Goal: Use online tool/utility: Utilize a website feature to perform a specific function

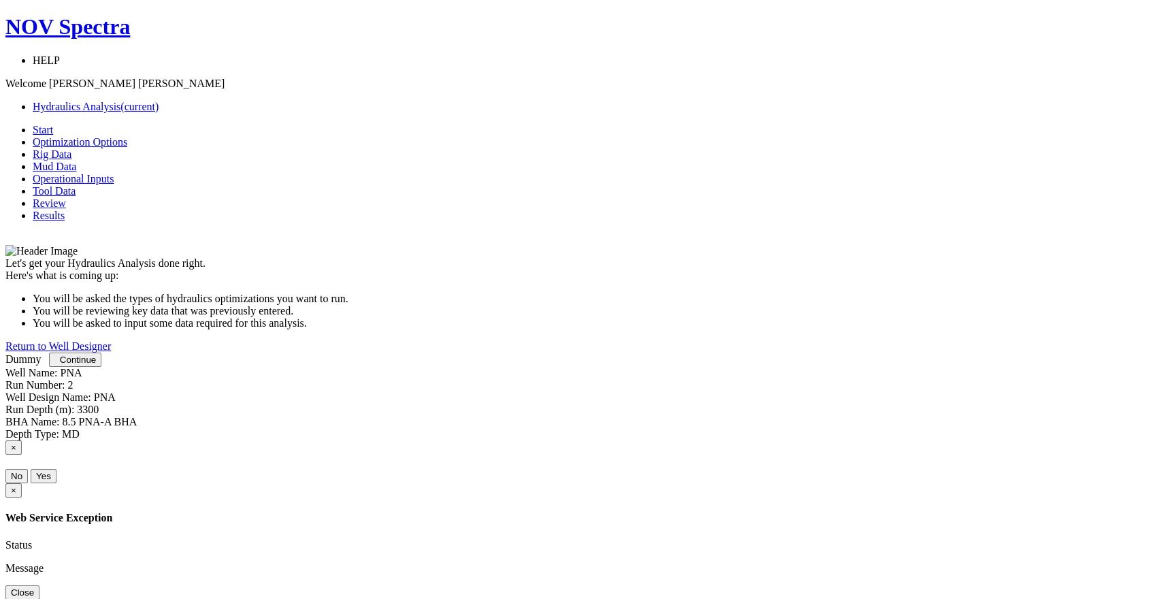
click at [96, 365] on span "Continue" at bounding box center [78, 360] width 36 height 10
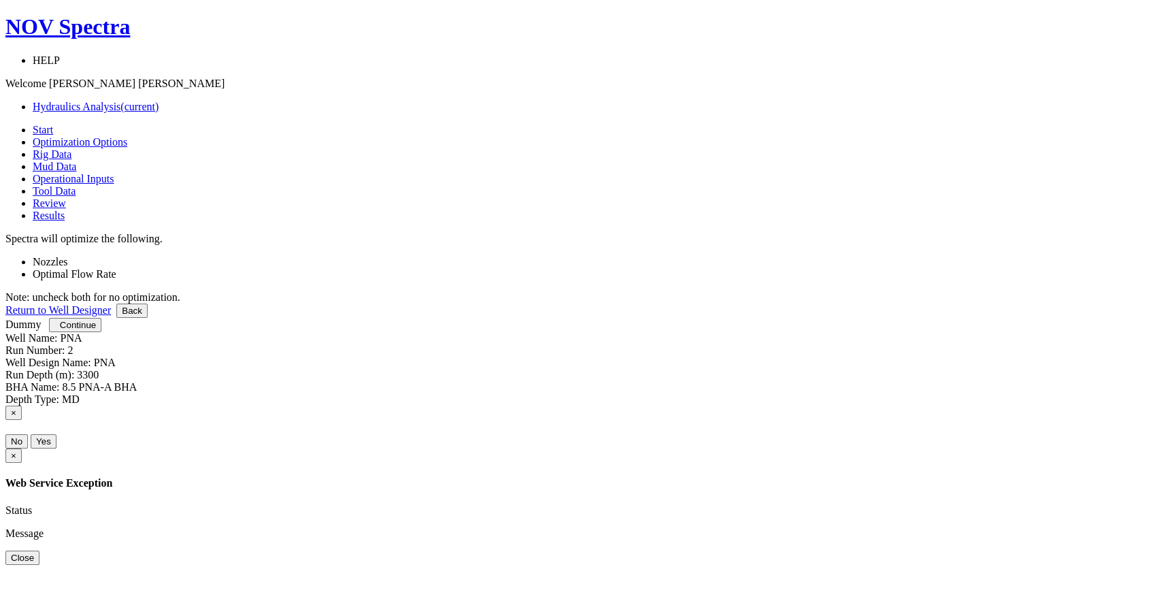
click at [53, 124] on span "Start" at bounding box center [43, 130] width 20 height 12
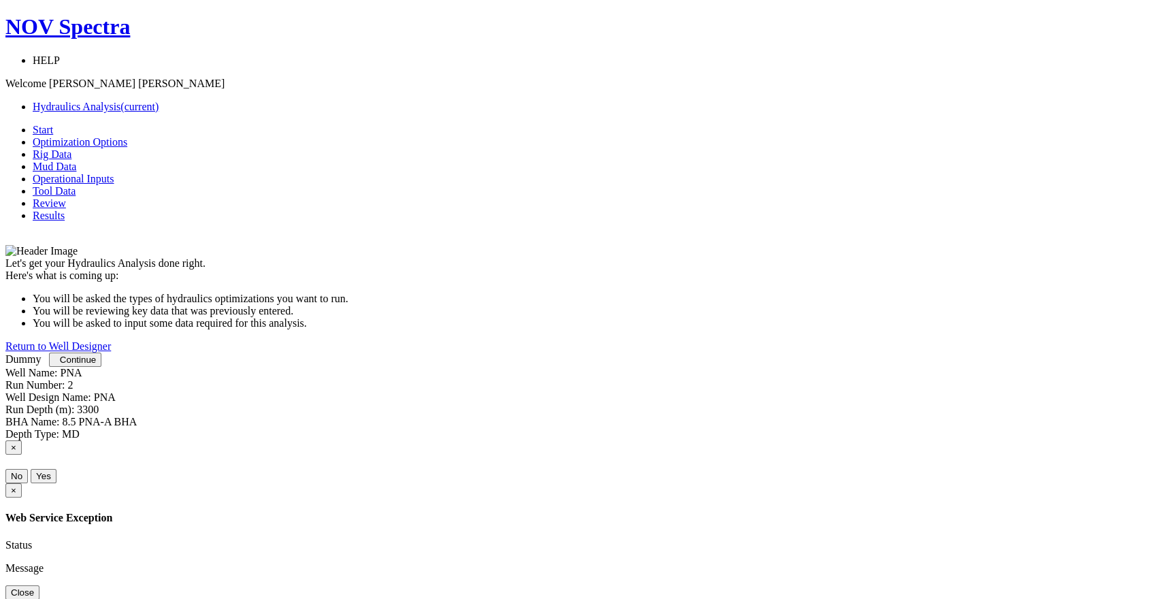
click at [118, 281] on span "Here's what is coming up:" at bounding box center [61, 276] width 113 height 12
click at [638, 329] on div "Let's get your Hydraulics Analysis done right. Here's what is coming up: You wi…" at bounding box center [574, 287] width 1139 height 84
drag, startPoint x: 640, startPoint y: 406, endPoint x: 647, endPoint y: 415, distance: 11.6
click at [641, 305] on li "You will be asked the types of hydraulics optimizations you want to run." at bounding box center [589, 299] width 1112 height 12
click at [96, 365] on span "Continue" at bounding box center [78, 360] width 36 height 10
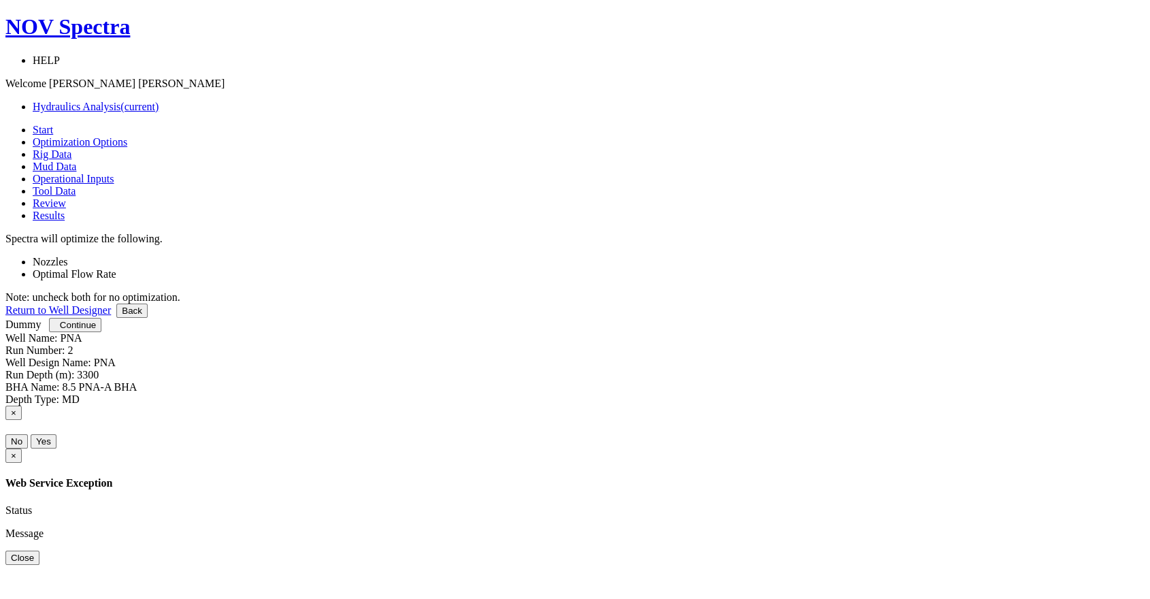
click at [68, 256] on label "Nozzles" at bounding box center [50, 262] width 35 height 12
click at [33, 268] on link at bounding box center [33, 274] width 0 height 12
click at [96, 330] on span "Continue" at bounding box center [78, 325] width 36 height 10
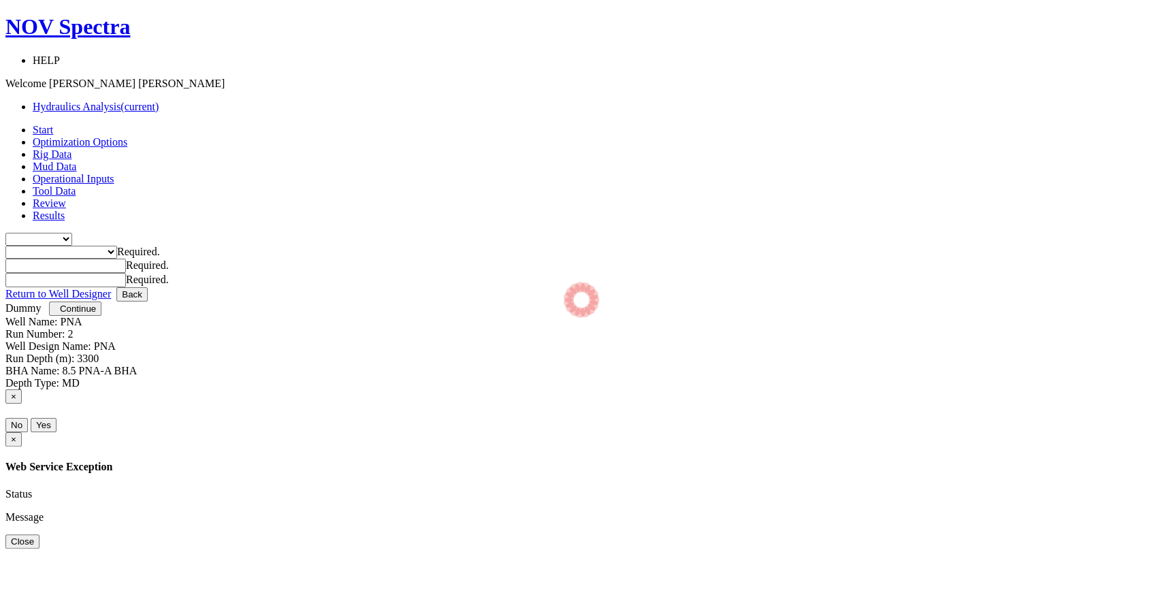
type input "0"
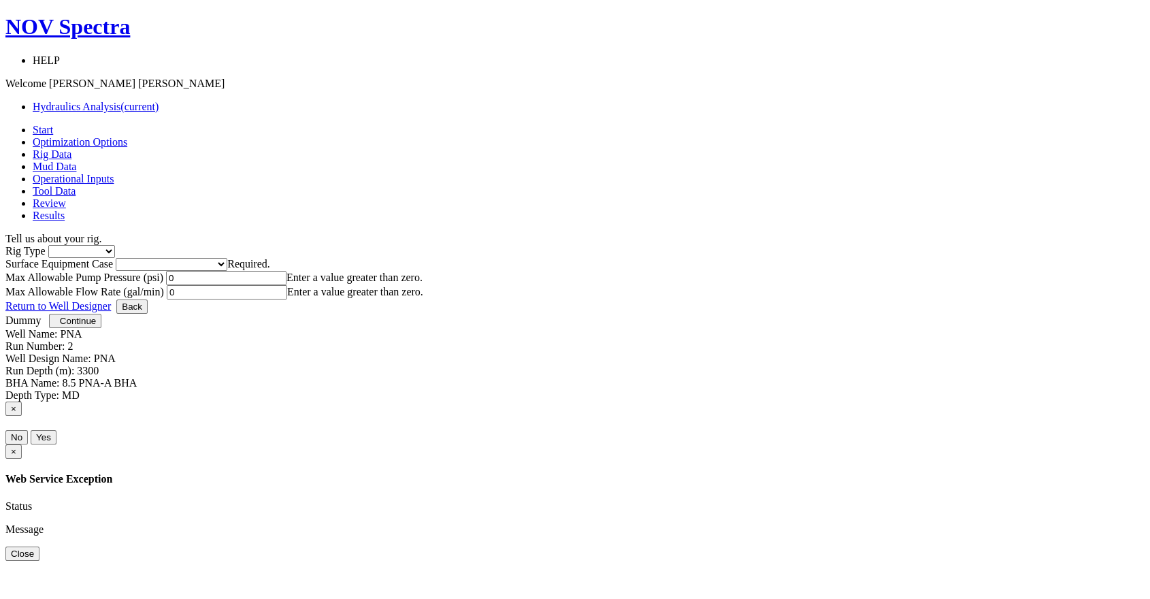
click at [115, 245] on select "Inland Water Land Offshore" at bounding box center [81, 251] width 67 height 13
select select "2"
click at [115, 245] on select "Inland Water Land Offshore" at bounding box center [81, 251] width 67 height 13
drag, startPoint x: 730, startPoint y: 226, endPoint x: 730, endPoint y: 250, distance: 23.8
click at [227, 258] on select "Please select Smaller Rigs Smaller to Medium Rigs Medium to Larger Rigs Larger …" at bounding box center [172, 264] width 112 height 13
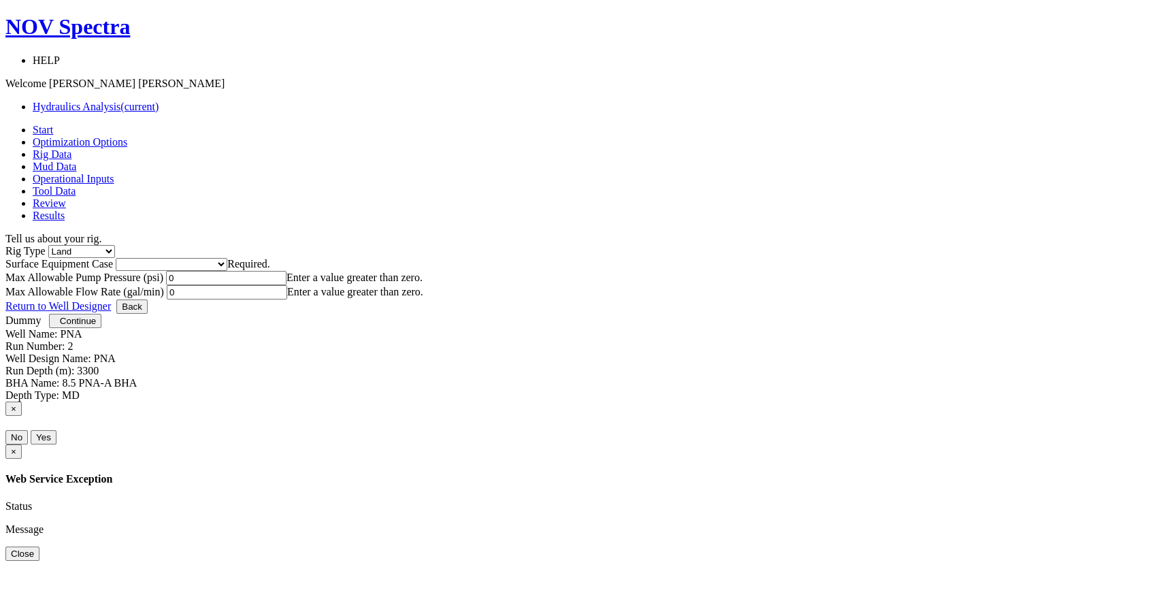
select select "2"
click at [227, 258] on select "Please select Smaller Rigs Smaller to Medium Rigs Medium to Larger Rigs Larger …" at bounding box center [172, 264] width 112 height 13
click at [287, 285] on input "0" at bounding box center [226, 278] width 120 height 14
drag, startPoint x: 321, startPoint y: 294, endPoint x: 307, endPoint y: 294, distance: 14.3
click at [307, 294] on div "Max Allowable Pump Pressure (psi) 0 Enter a value greater than zero. Max Allowa…" at bounding box center [574, 285] width 1139 height 29
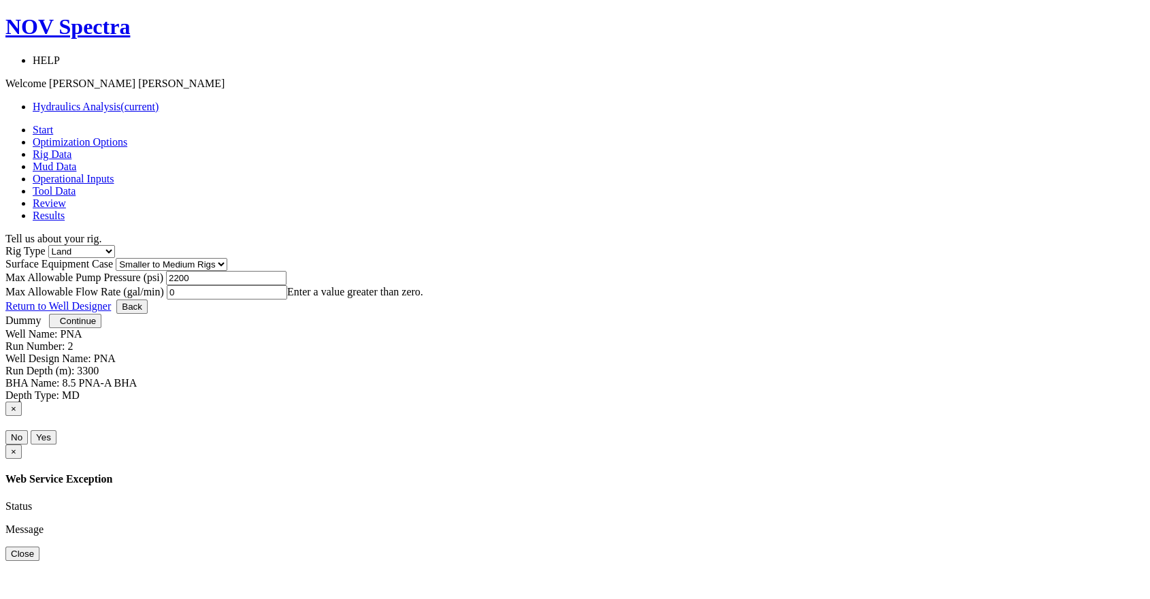
type input "2200"
click at [287, 298] on input "0" at bounding box center [227, 292] width 120 height 14
type input "500"
click at [96, 326] on span "Continue" at bounding box center [78, 321] width 36 height 10
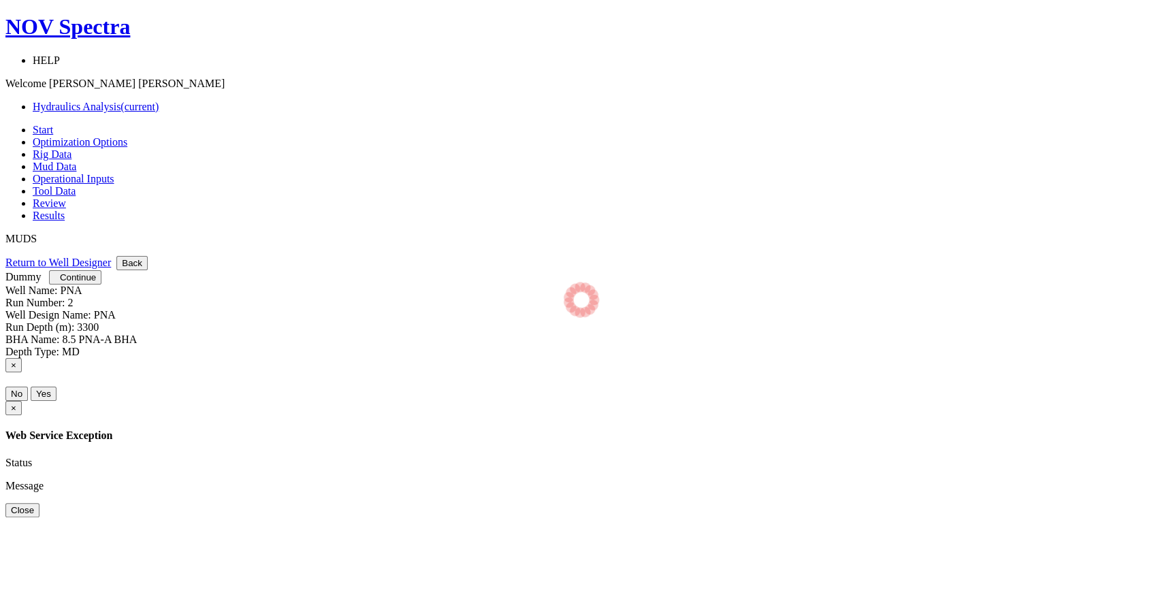
select select "14"
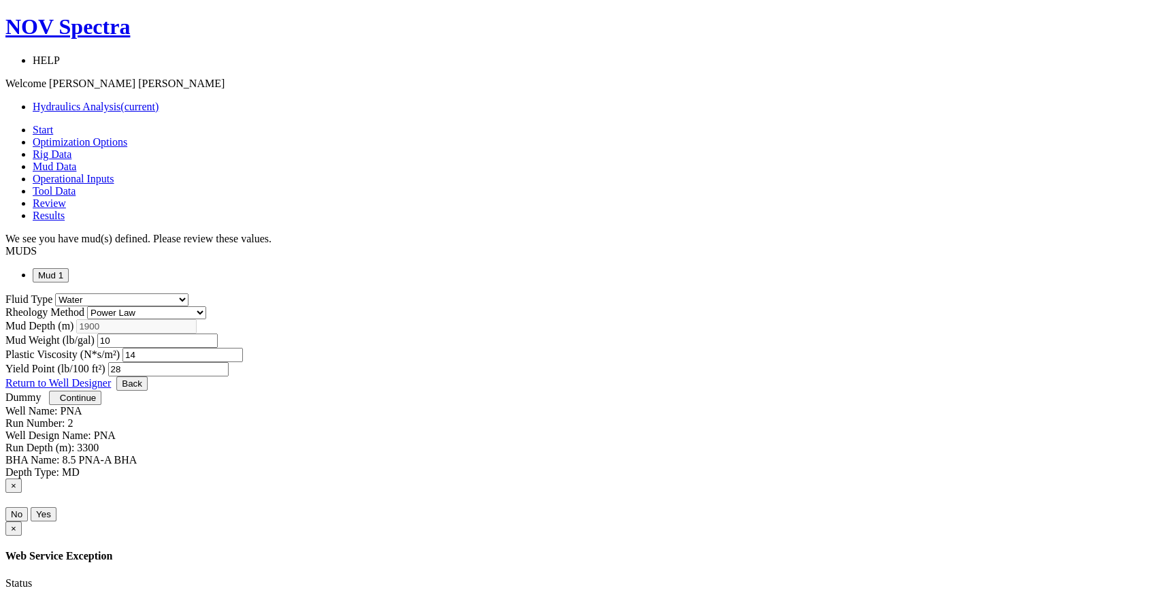
click at [206, 306] on select "Bingham Plastic Herschel-Bulkley Newtonian Power Law" at bounding box center [146, 312] width 119 height 13
select select "1"
click at [206, 306] on select "Bingham Plastic Herschel-Bulkley Newtonian Power Law" at bounding box center [146, 312] width 119 height 13
click at [96, 403] on span "Continue" at bounding box center [78, 398] width 36 height 10
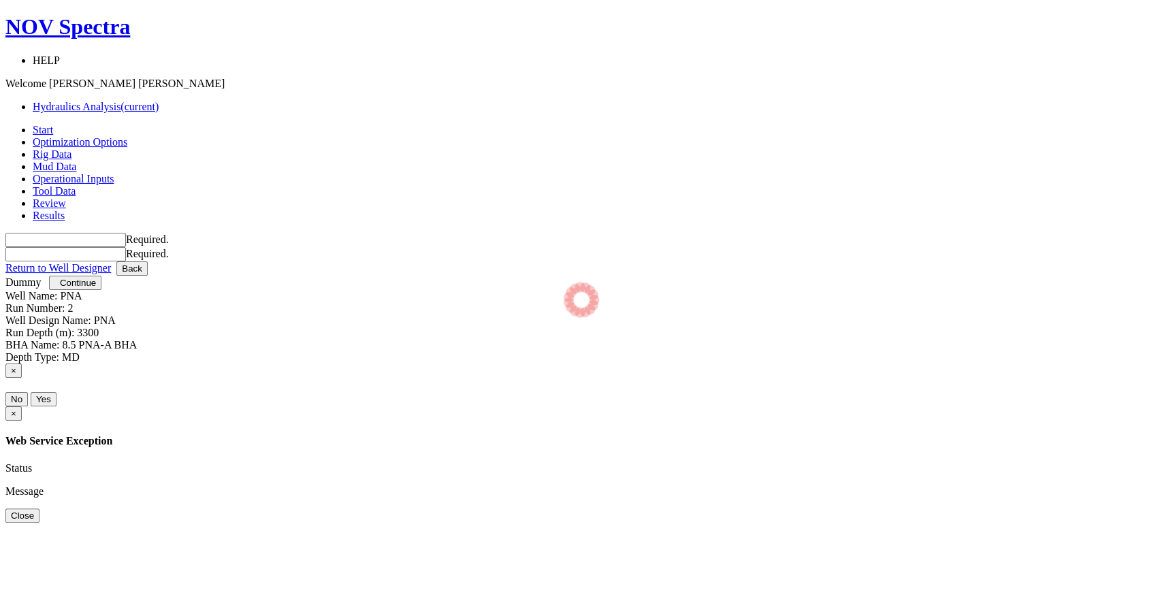
type input "0"
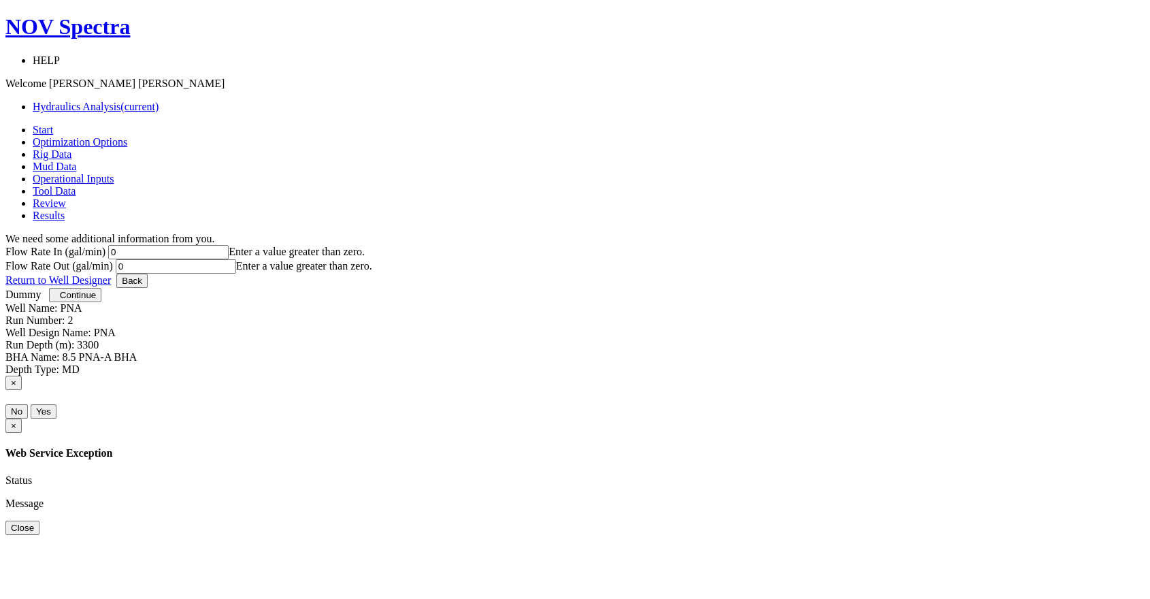
click at [229, 245] on input "0" at bounding box center [168, 252] width 120 height 14
type input "400"
type input "500"
click at [96, 300] on span "Continue" at bounding box center [78, 295] width 36 height 10
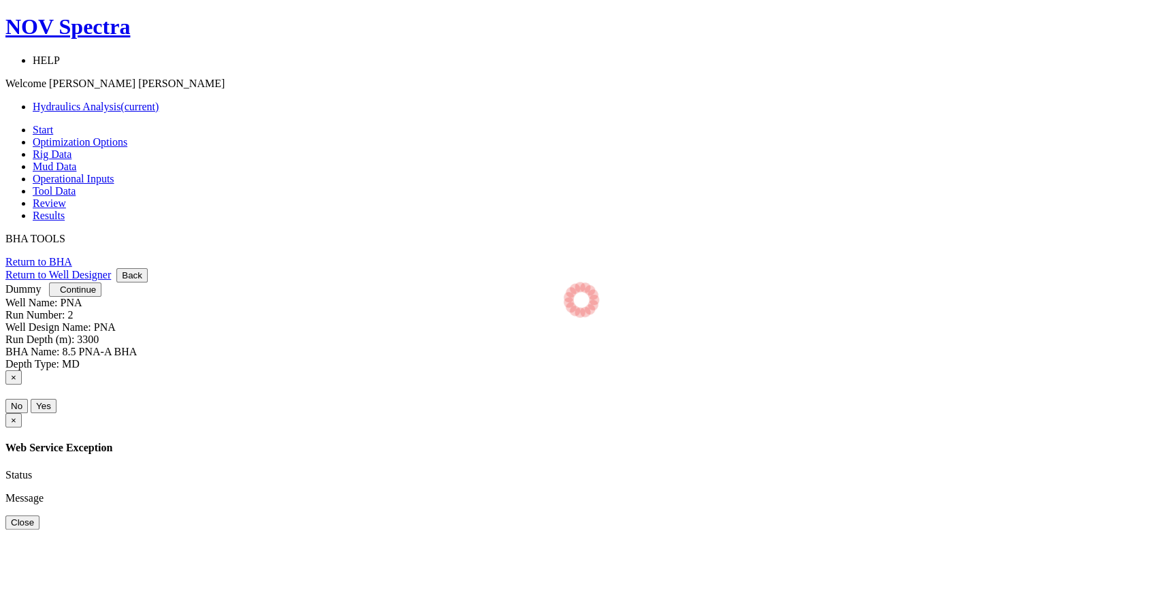
select select "7"
select select "3"
select select "6"
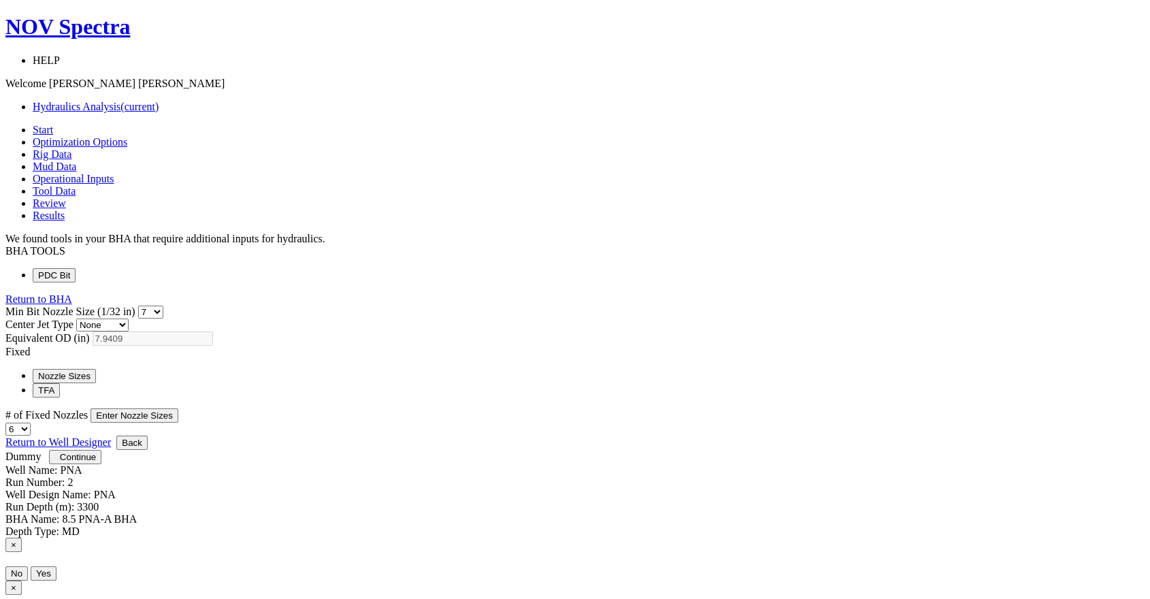
click at [163, 306] on select "0 1 2 3 4 5 6 7 8 9 10 11 12 13 14 15 16 17 18 19 20 21 22 23 24 25 26 27 28 29…" at bounding box center [150, 312] width 25 height 13
select select "6"
click at [163, 306] on select "0 1 2 3 4 5 6 7 8 9 10 11 12 13 14 15 16 17 18 19 20 21 22 23 24 25 26 27 28 29…" at bounding box center [150, 312] width 25 height 13
click at [60, 383] on button "TFA" at bounding box center [46, 390] width 27 height 14
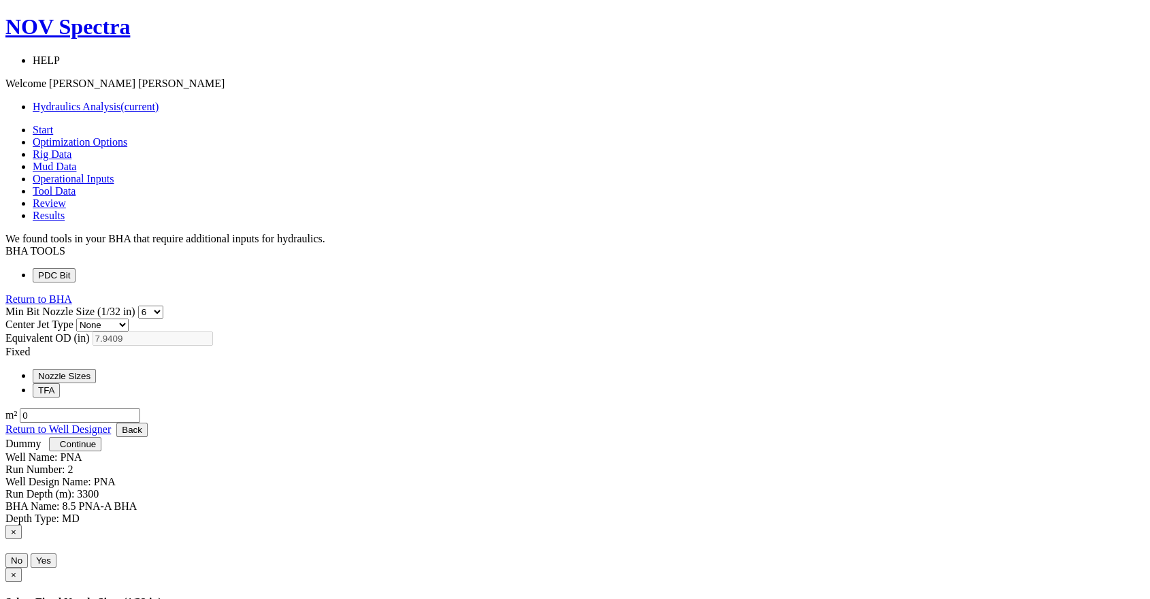
click at [447, 402] on div "Min Bit Nozzle Size (1/32 in) 0 1 2 3 4 5 6 7 8 9 10 11 12 13 14 15 16 17 18 19…" at bounding box center [574, 364] width 1139 height 117
type input "0.778"
click at [728, 359] on div "Fixed Nozzle Sizes TFA # of Fixed Nozzles Enter Nozzle Sizes 1 2 3 4 5 6 7 8 9 …" at bounding box center [574, 372] width 1139 height 52
click at [163, 306] on select "0 1 2 3 4 5 6 7 8 9 10 11 12 13 14 15 16 17 18 19 20 21 22 23 24 25 26 27 28 29…" at bounding box center [150, 312] width 25 height 13
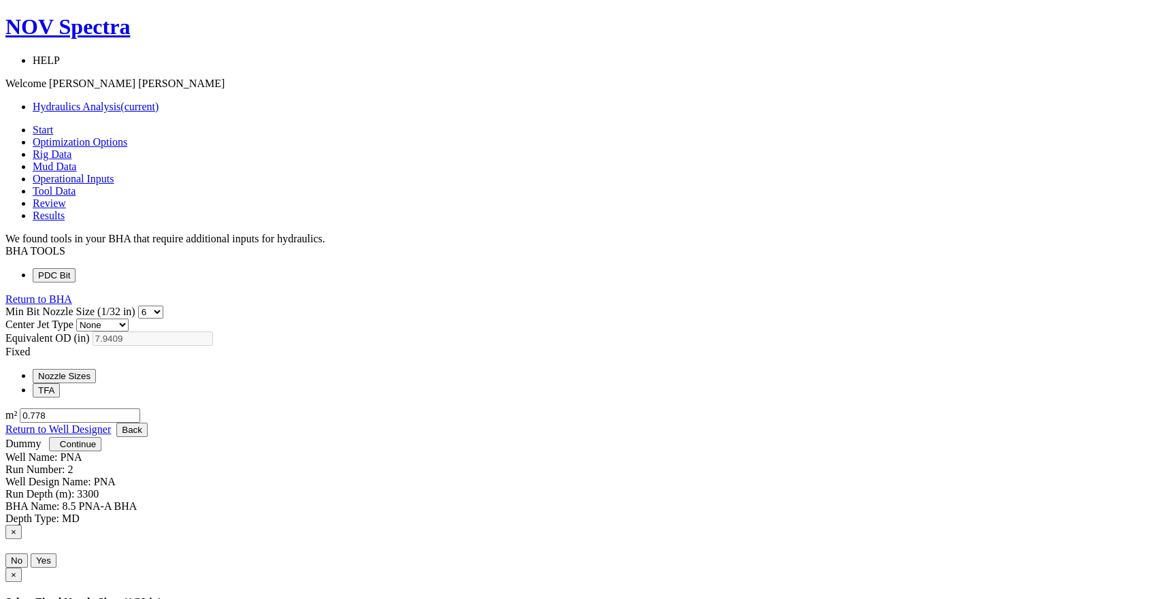
click at [96, 369] on button "Nozzle Sizes" at bounding box center [64, 376] width 63 height 14
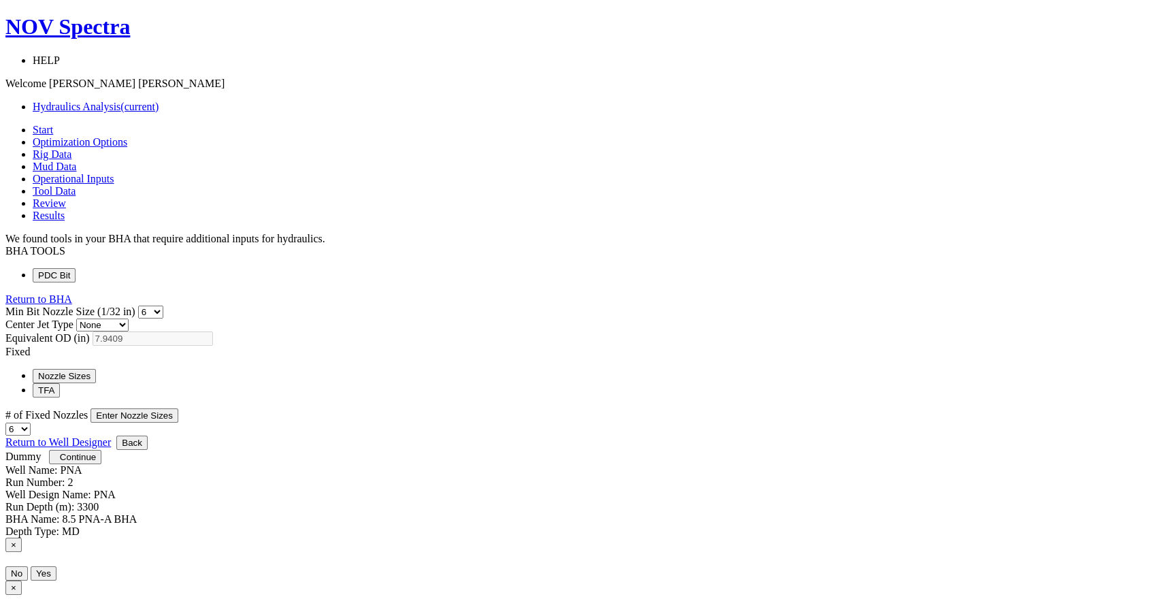
click at [31, 423] on select "1 2 3 4 5 6 7 8 9 10 11 12 13 14 15 16 17 18 19 20" at bounding box center [17, 429] width 25 height 13
click at [178, 408] on button "Enter Nozzle Sizes" at bounding box center [135, 415] width 88 height 14
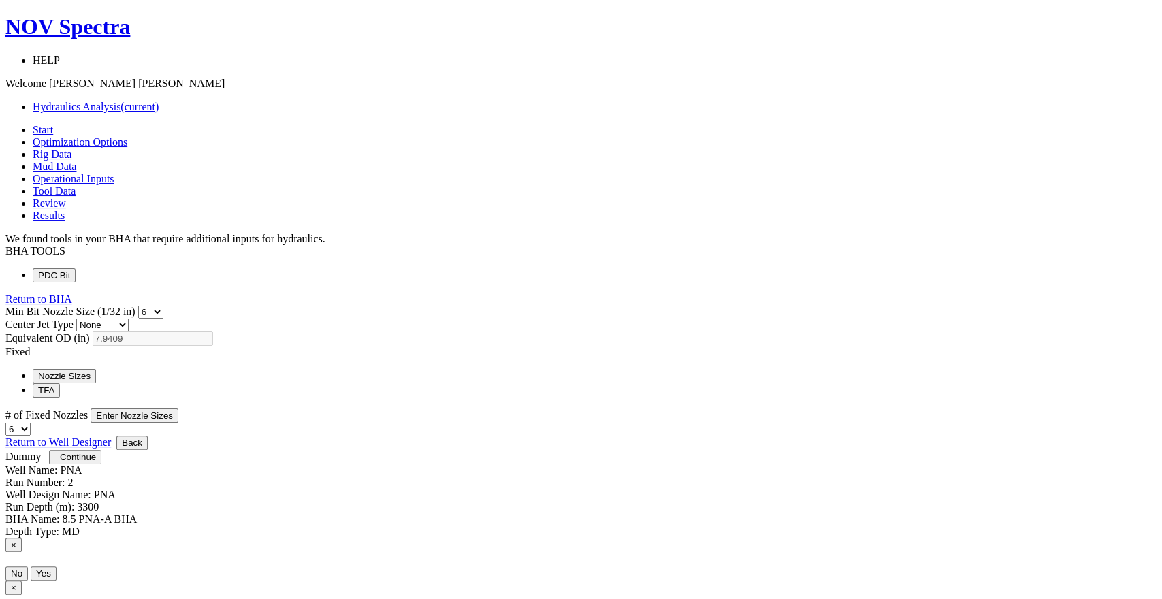
select select "13"
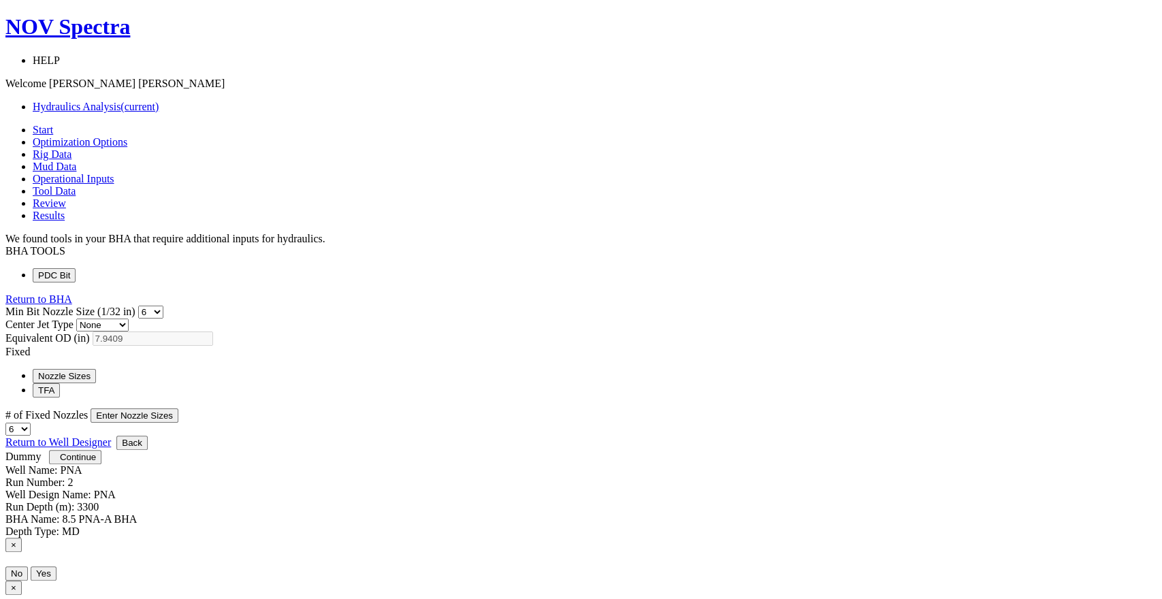
select select "13"
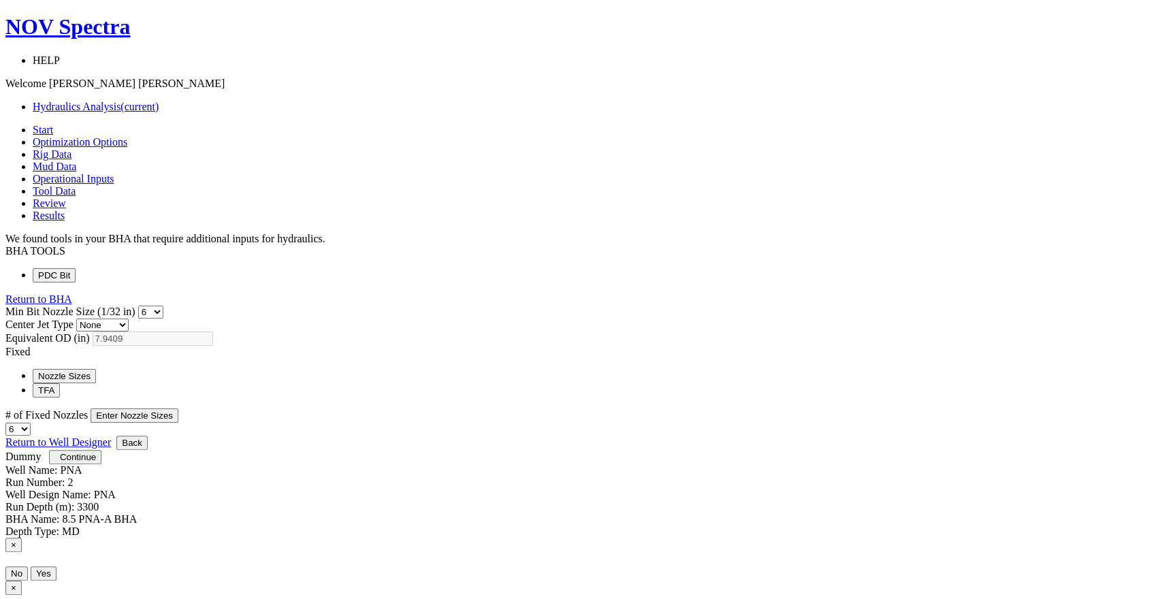
select select "13"
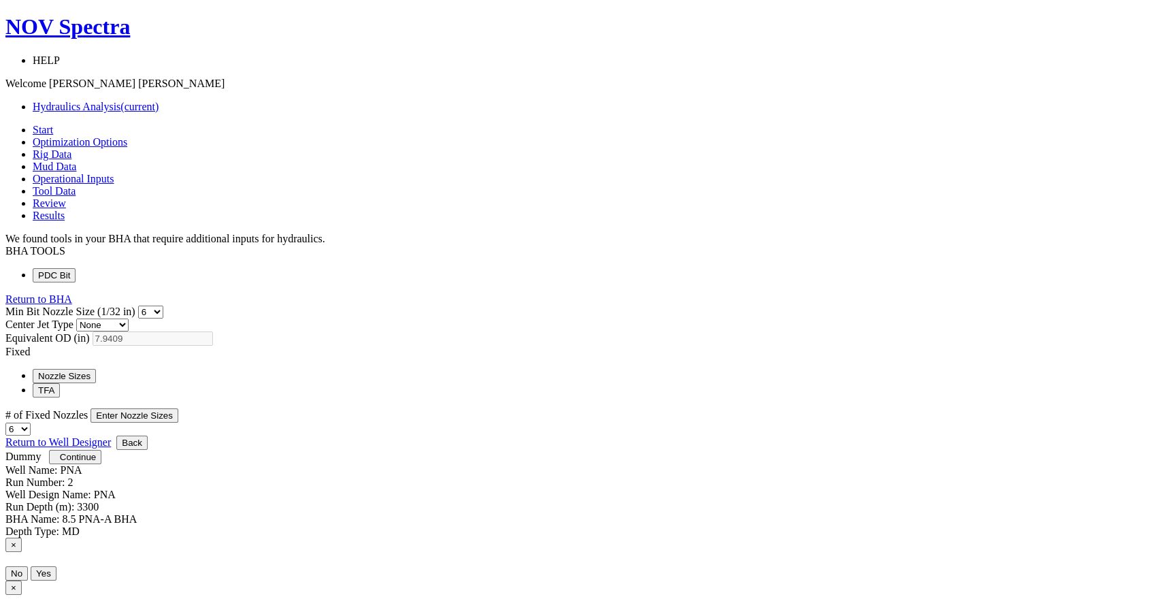
click at [96, 462] on span "Continue" at bounding box center [78, 457] width 36 height 10
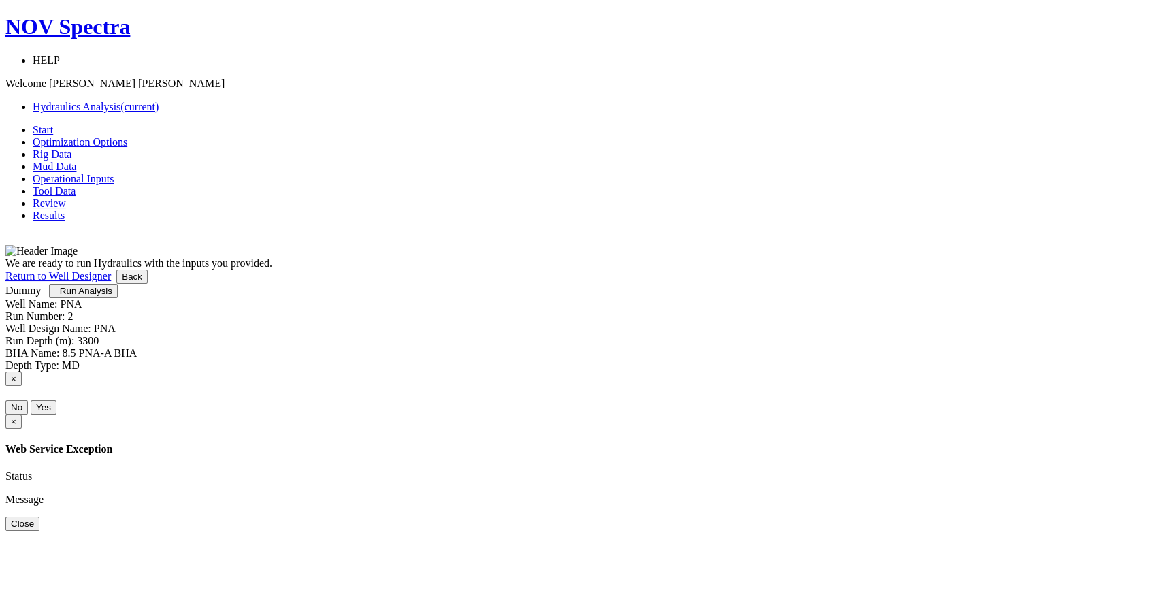
click at [112, 296] on span "Run Analysis" at bounding box center [86, 291] width 52 height 10
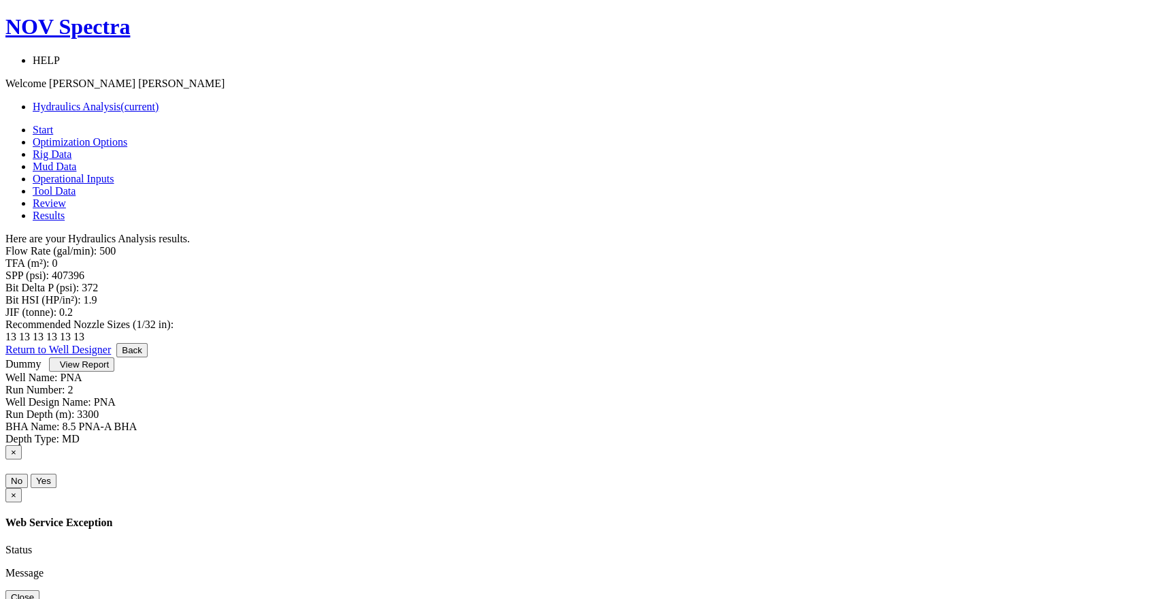
click at [109, 370] on span "View Report" at bounding box center [84, 364] width 49 height 10
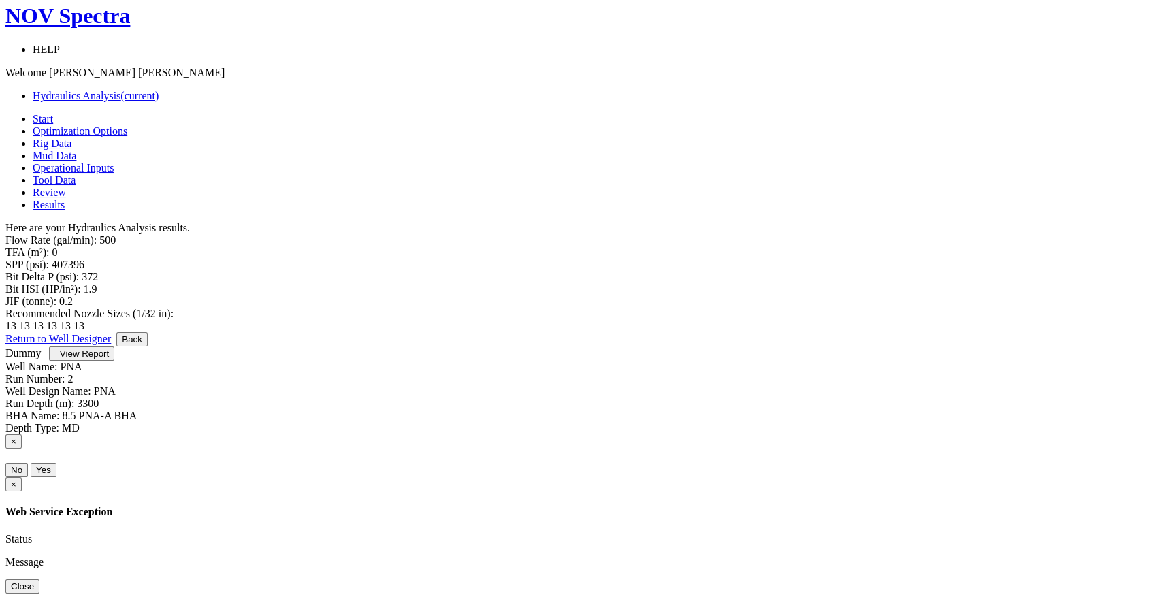
scroll to position [33, 0]
click at [148, 346] on button "Back" at bounding box center [131, 339] width 31 height 14
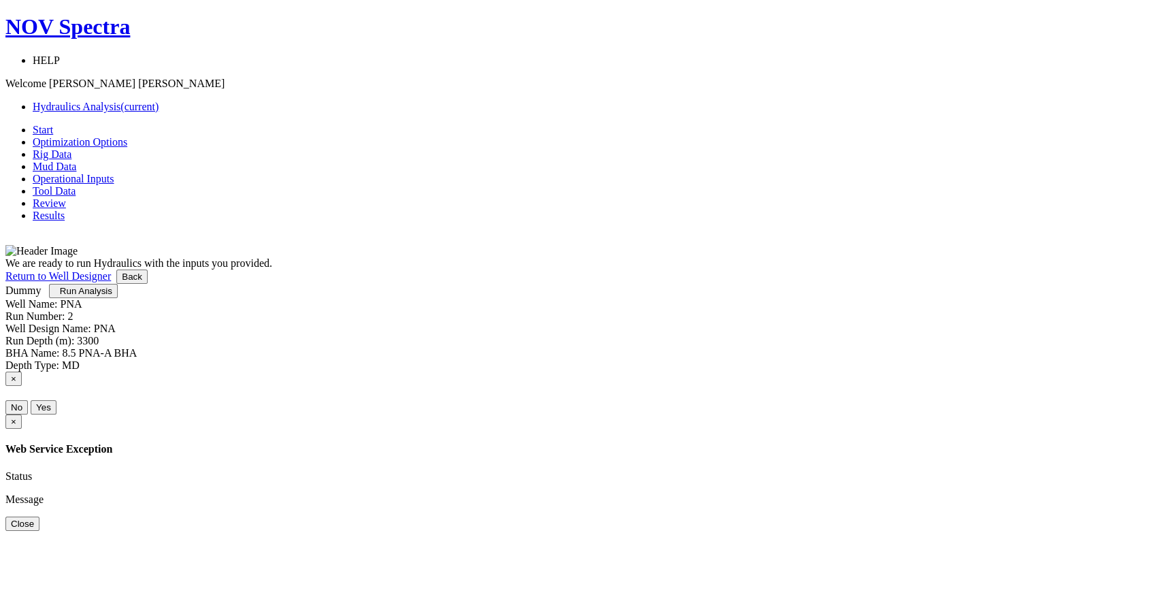
click at [76, 161] on span "Mud Data" at bounding box center [55, 167] width 44 height 12
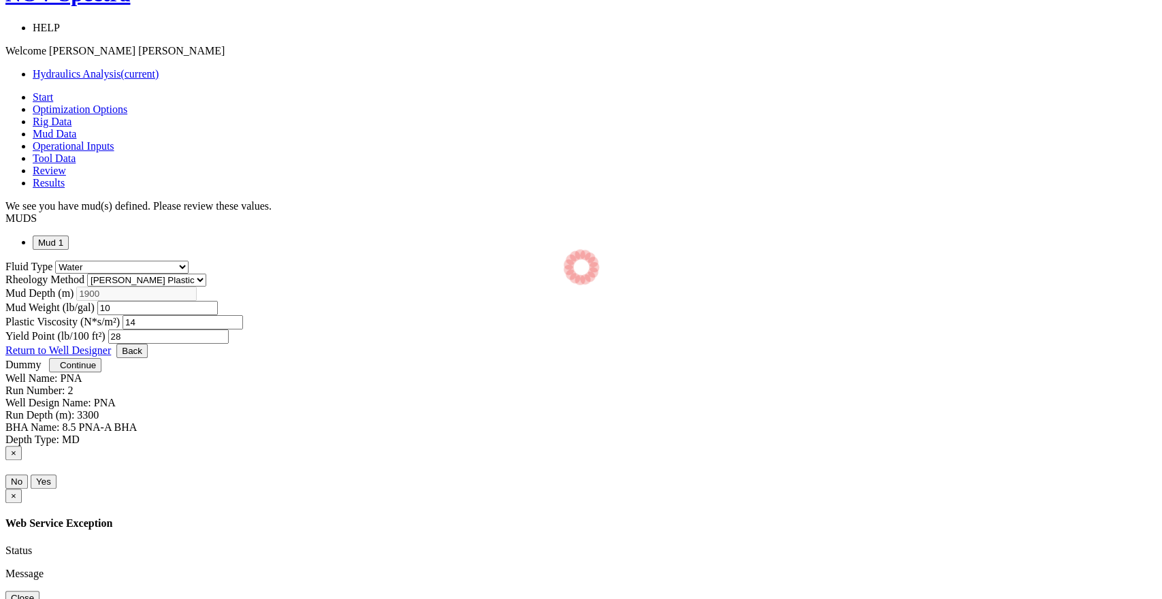
select select "14"
select select "1"
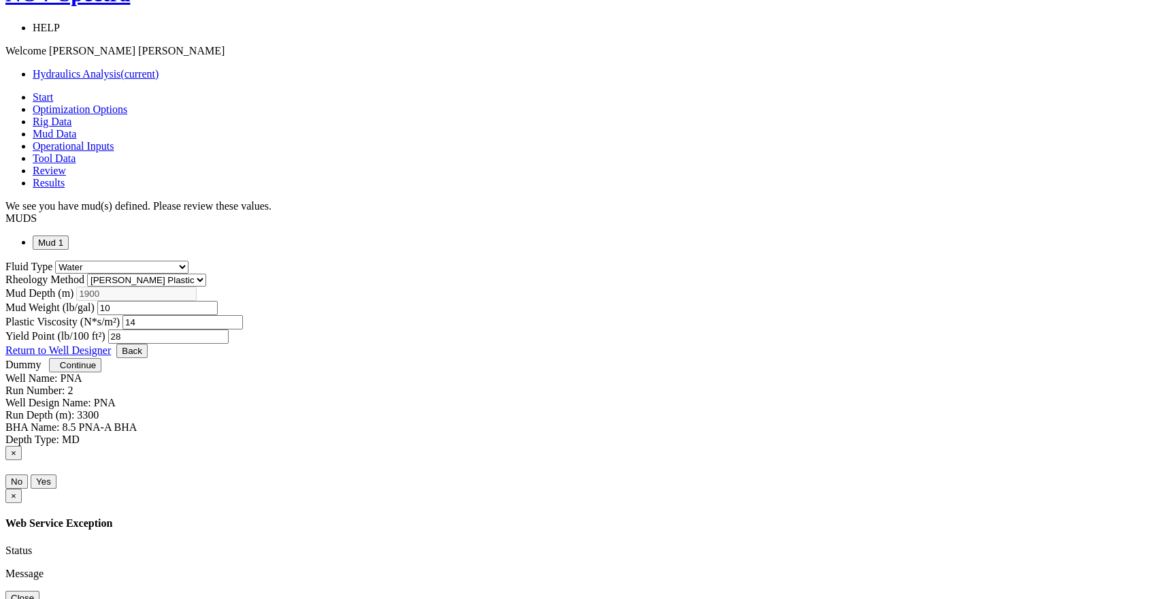
drag, startPoint x: 534, startPoint y: 332, endPoint x: 458, endPoint y: 336, distance: 76.3
click at [458, 336] on div "Fluid Type Air Foam Fresh Water Generic/Other Haematite Mix/Hybrid Oil Oil/Haem…" at bounding box center [574, 302] width 1139 height 83
type input "0.014"
click at [96, 370] on span "Continue" at bounding box center [78, 365] width 36 height 10
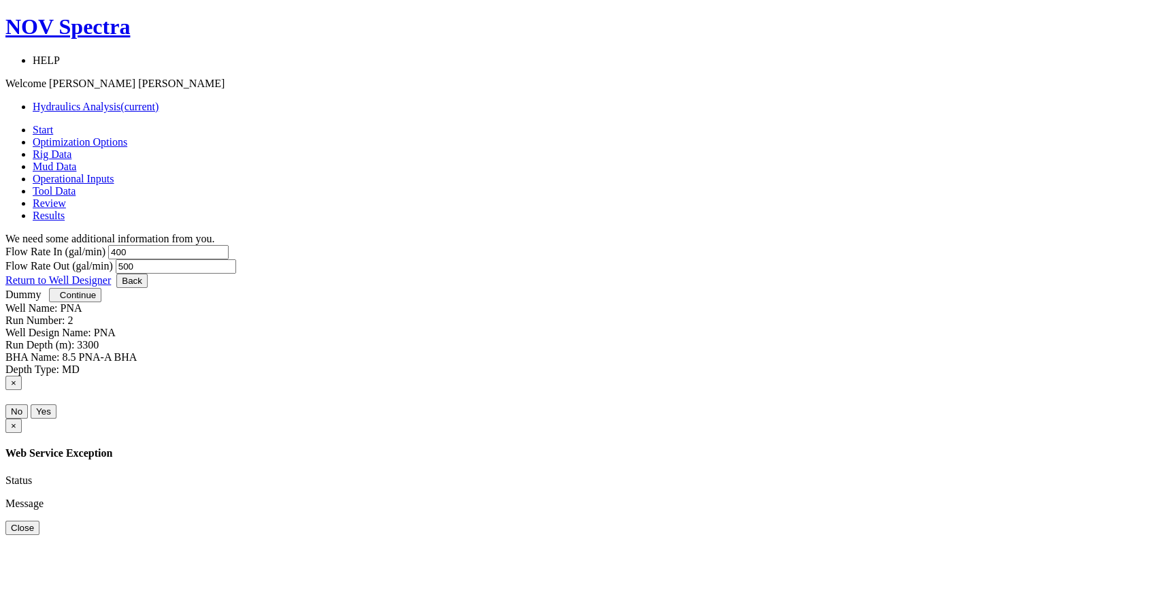
click at [96, 300] on span "Continue" at bounding box center [78, 295] width 36 height 10
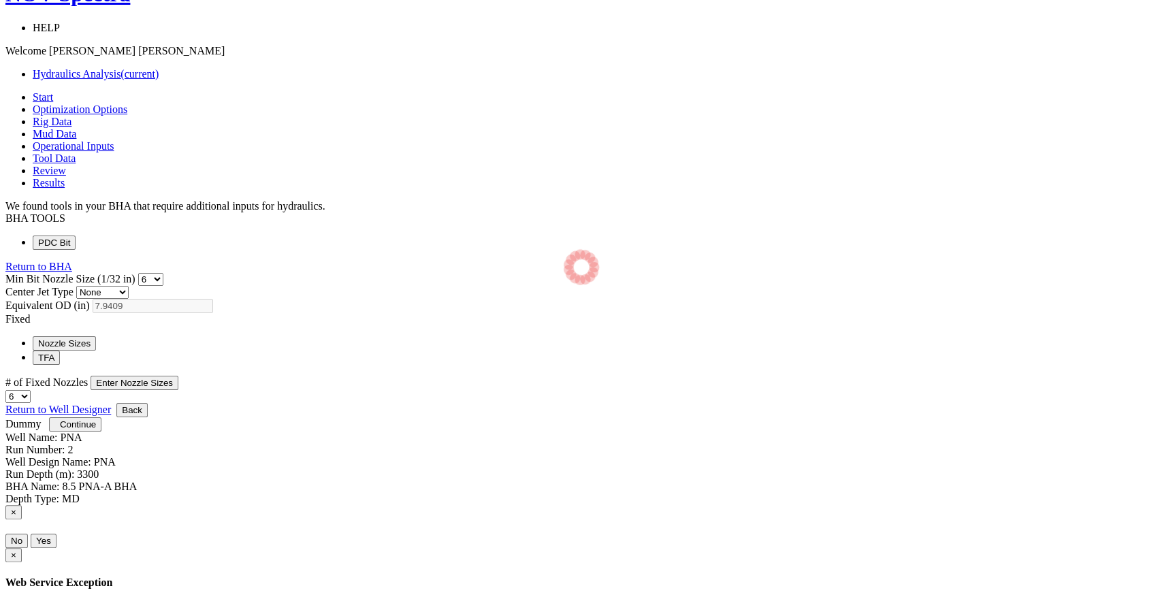
select select "6"
select select "3"
select select "6"
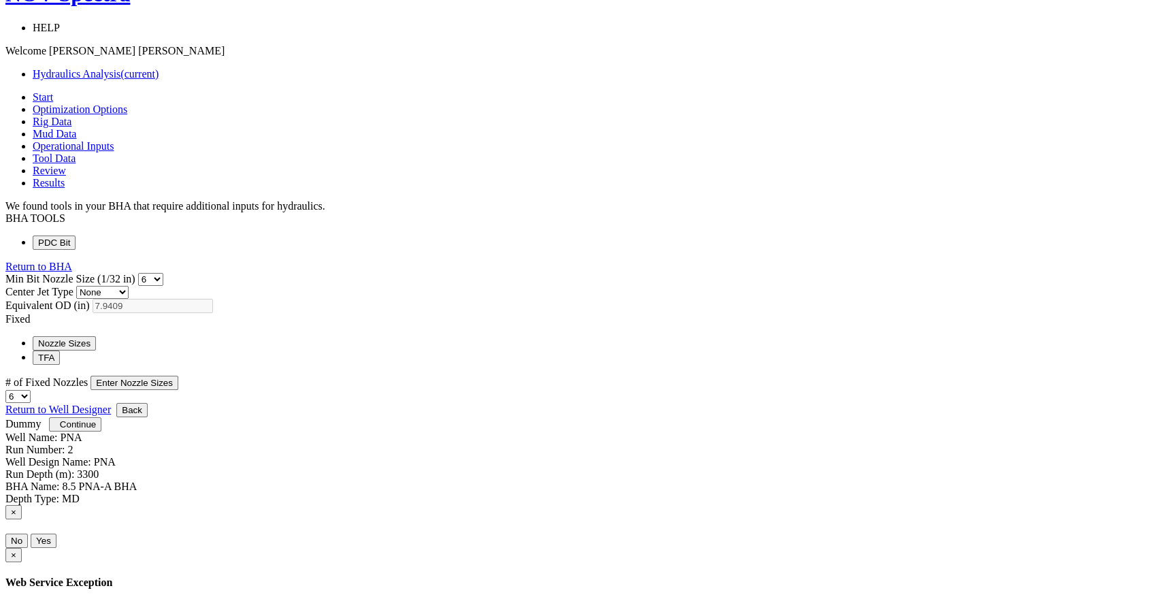
click at [60, 351] on button "TFA" at bounding box center [46, 358] width 27 height 14
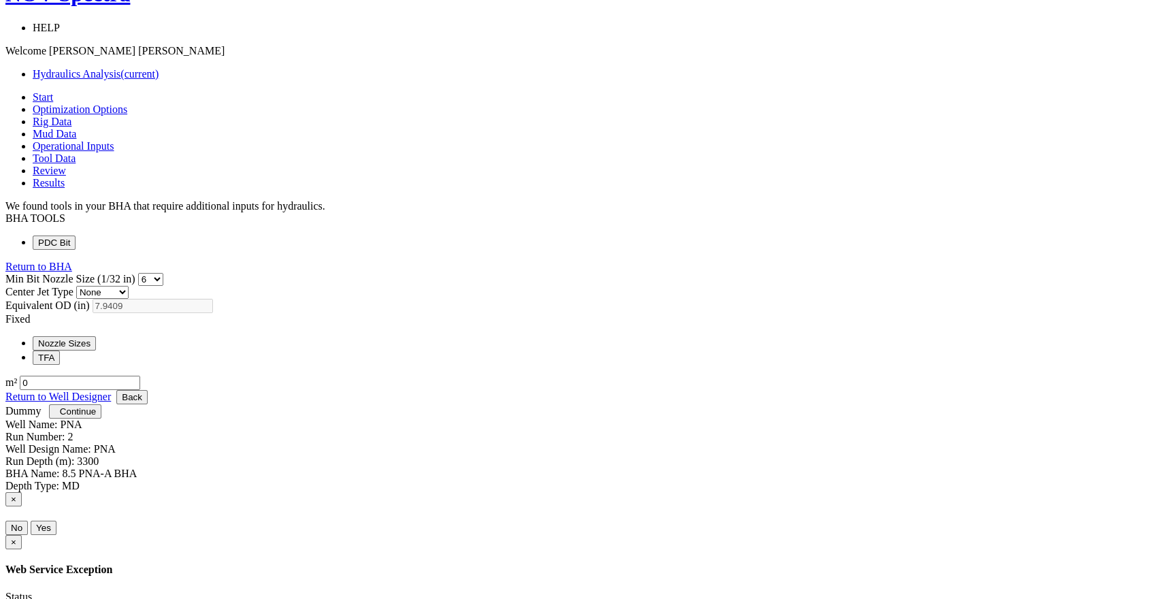
click at [140, 376] on input "0" at bounding box center [80, 383] width 120 height 14
type input "0.778"
click at [96, 417] on span "Continue" at bounding box center [78, 411] width 36 height 10
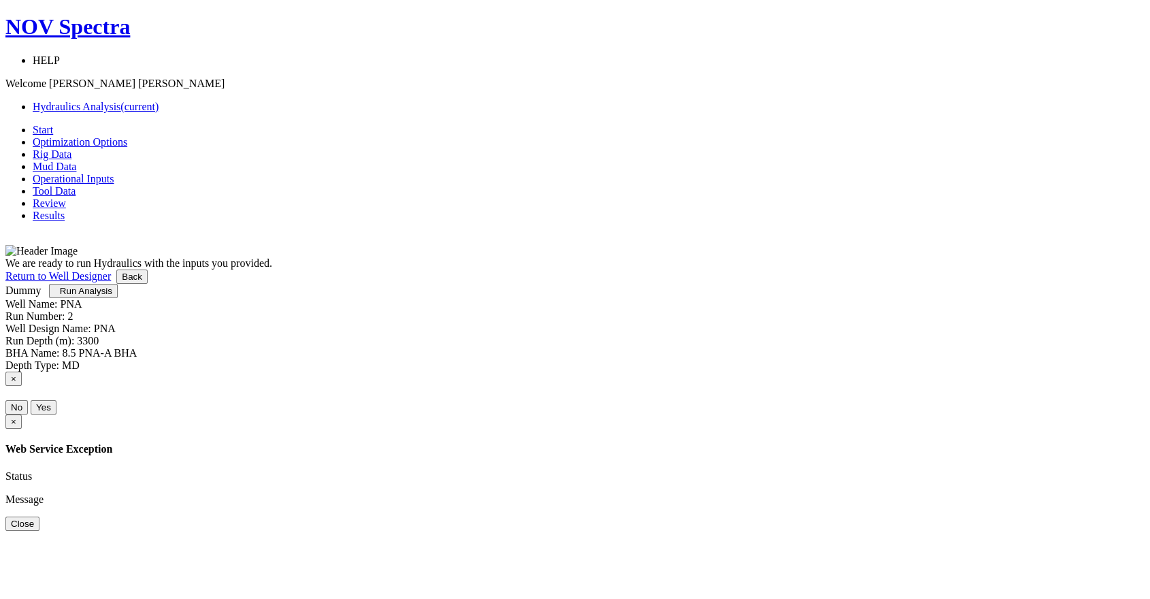
click at [112, 296] on span "Run Analysis" at bounding box center [86, 291] width 52 height 10
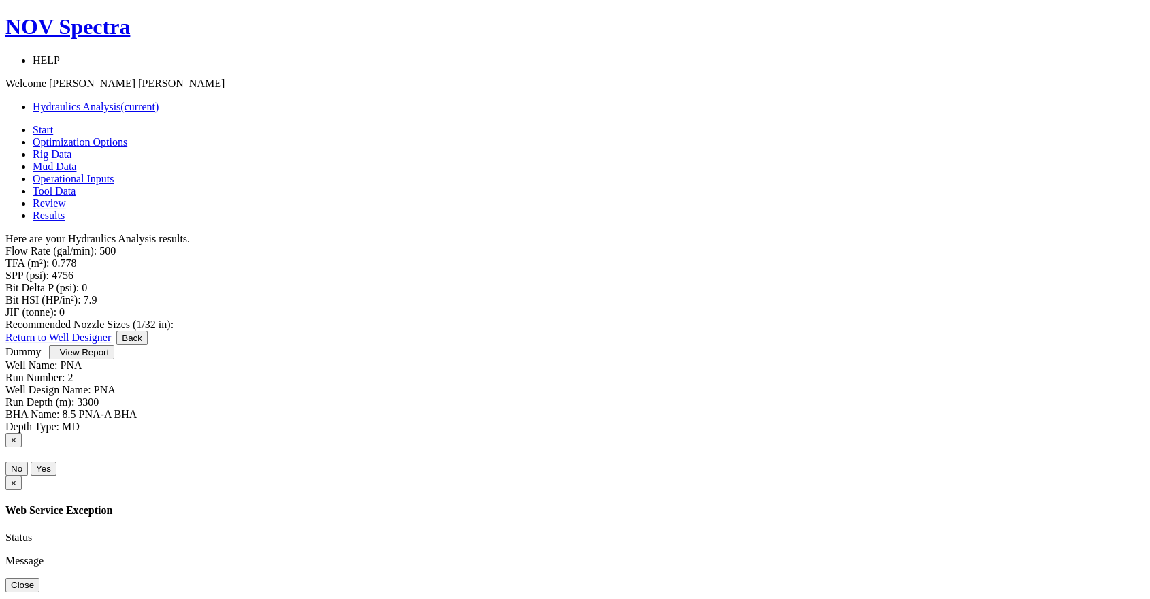
click at [76, 161] on span "Mud Data" at bounding box center [55, 167] width 44 height 12
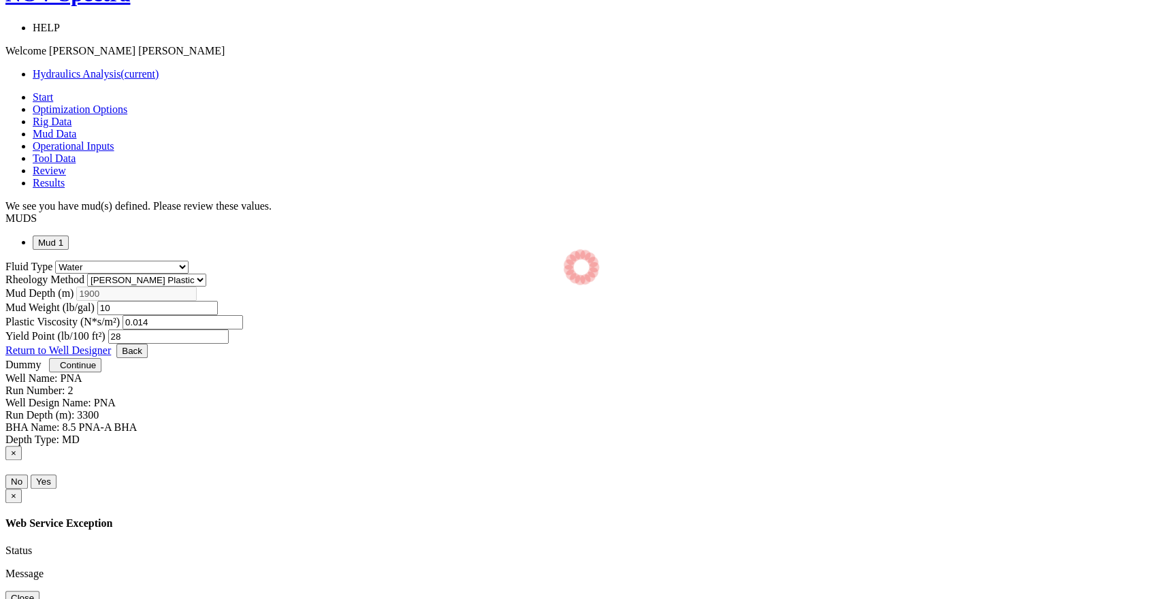
select select "14"
select select "1"
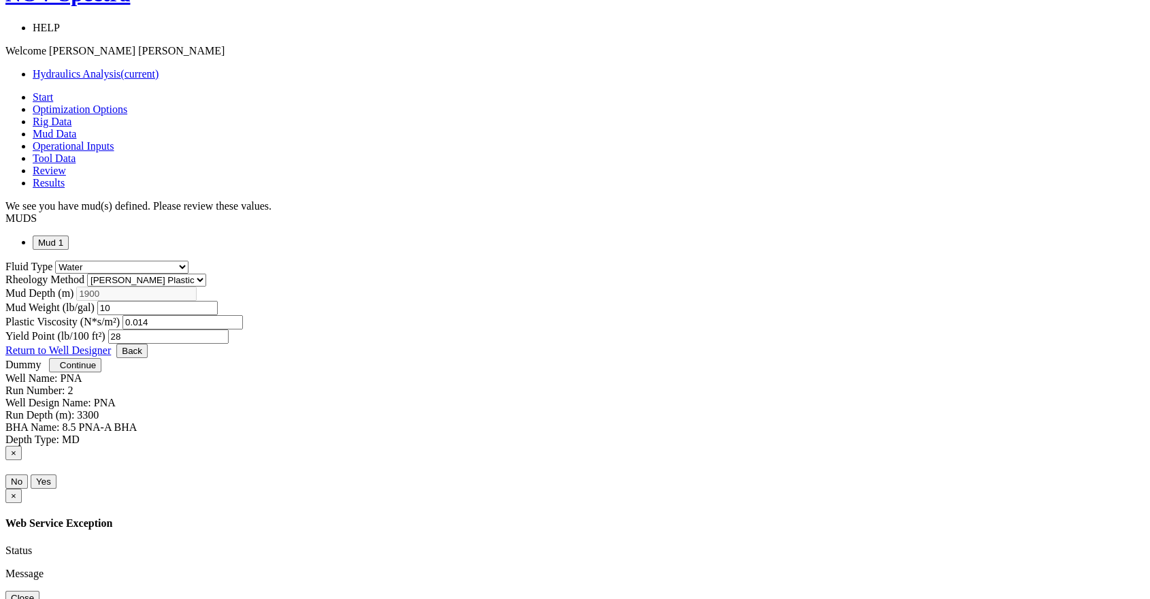
click at [114, 140] on span "Operational Inputs" at bounding box center [74, 146] width 82 height 12
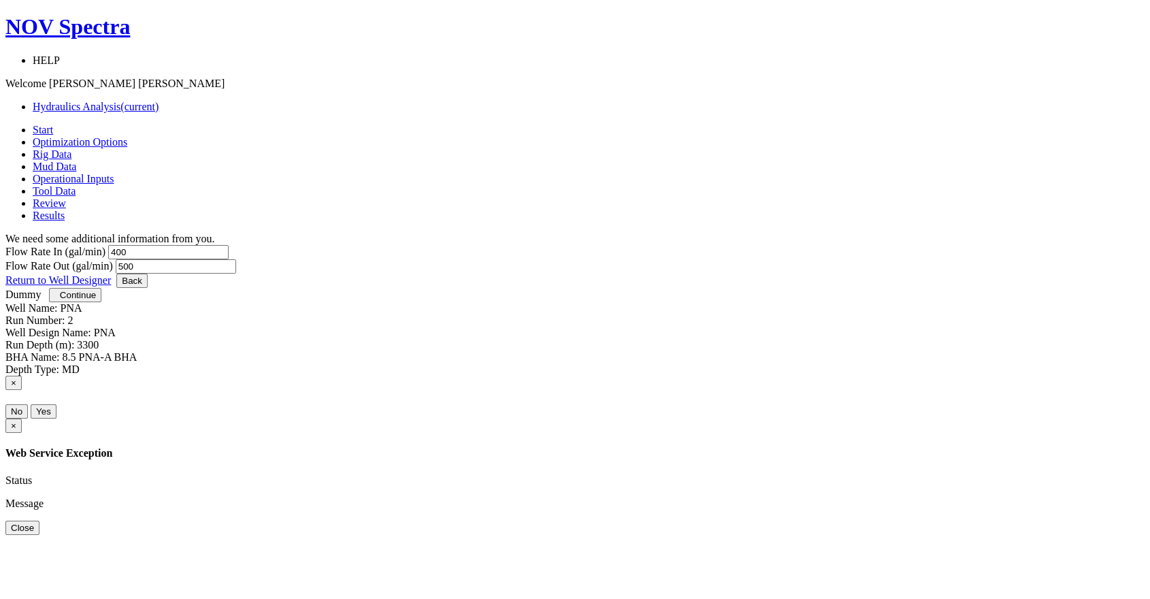
click at [236, 259] on input "500" at bounding box center [176, 266] width 120 height 14
drag, startPoint x: 632, startPoint y: 199, endPoint x: 588, endPoint y: 197, distance: 44.3
click at [236, 259] on input "500" at bounding box center [176, 266] width 120 height 14
type input "400"
click at [127, 136] on link "Optimization Options" at bounding box center [80, 142] width 95 height 12
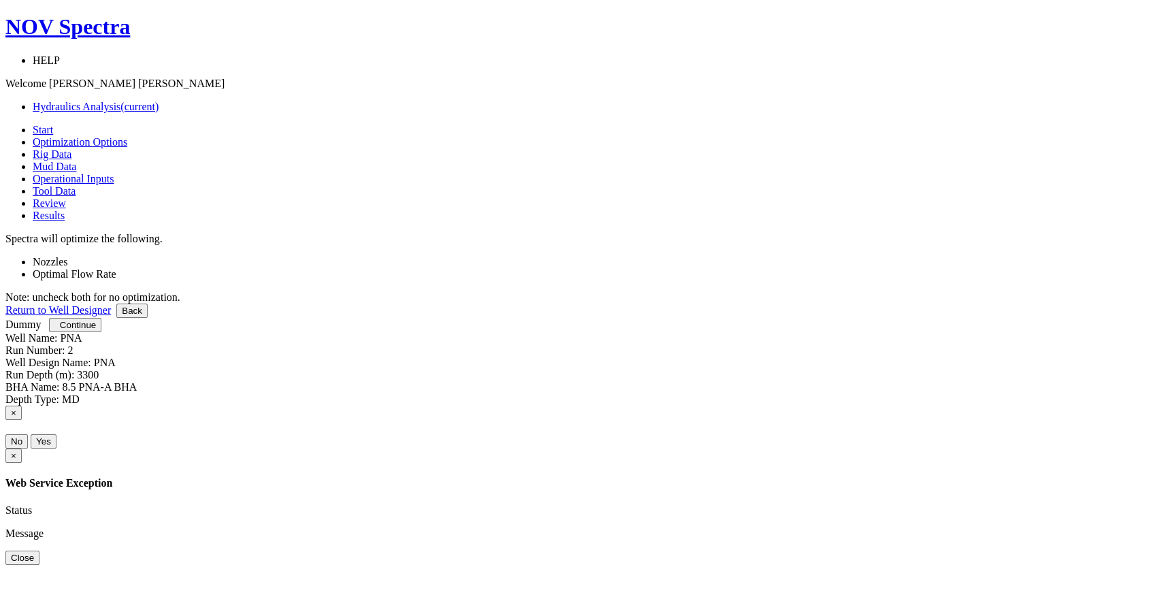
click at [71, 148] on span "Rig Data" at bounding box center [52, 154] width 39 height 12
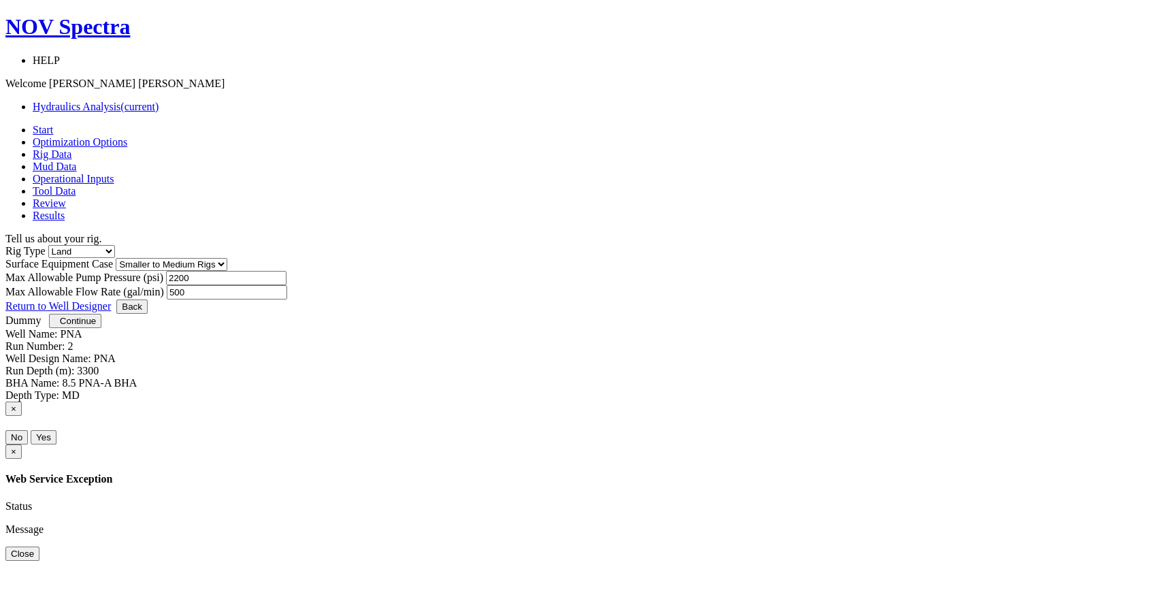
drag, startPoint x: 633, startPoint y: 270, endPoint x: 575, endPoint y: 264, distance: 58.2
click at [575, 285] on div "Max Allowable Flow Rate (gal/min) 500" at bounding box center [574, 292] width 1139 height 14
type input "400"
click at [76, 161] on span "Mud Data" at bounding box center [55, 167] width 44 height 12
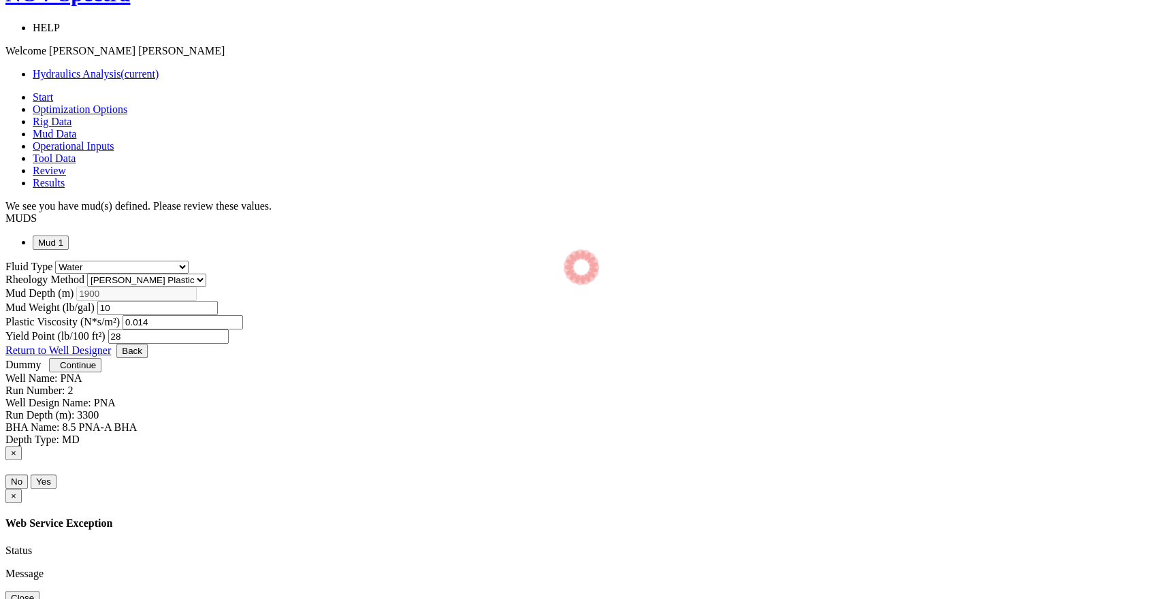
select select "14"
select select "1"
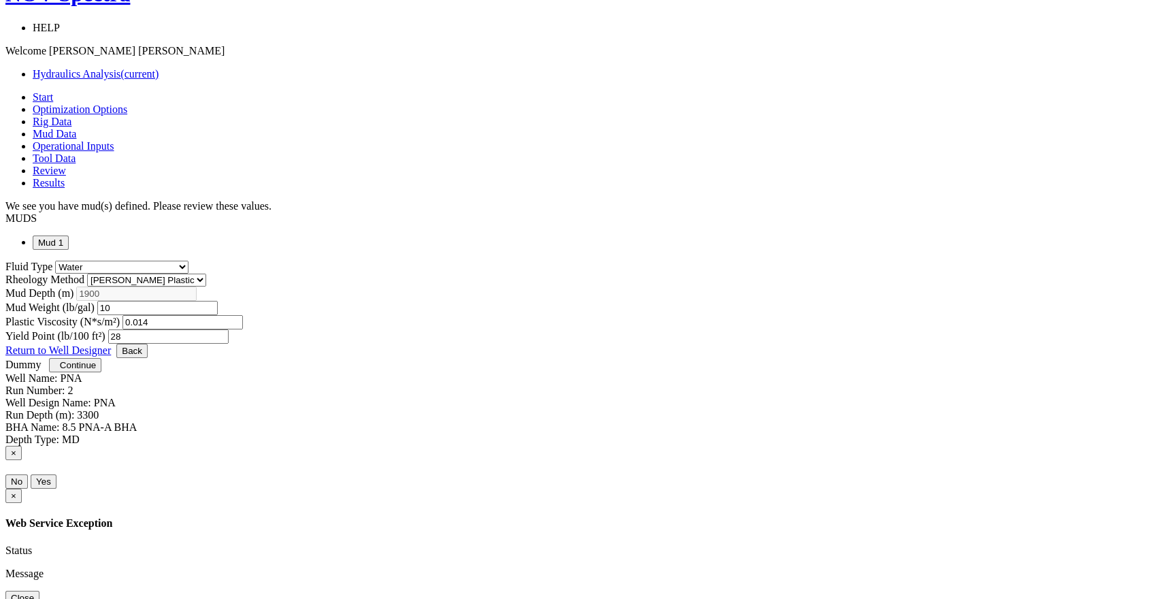
click at [114, 140] on link "Operational Inputs" at bounding box center [74, 146] width 82 height 12
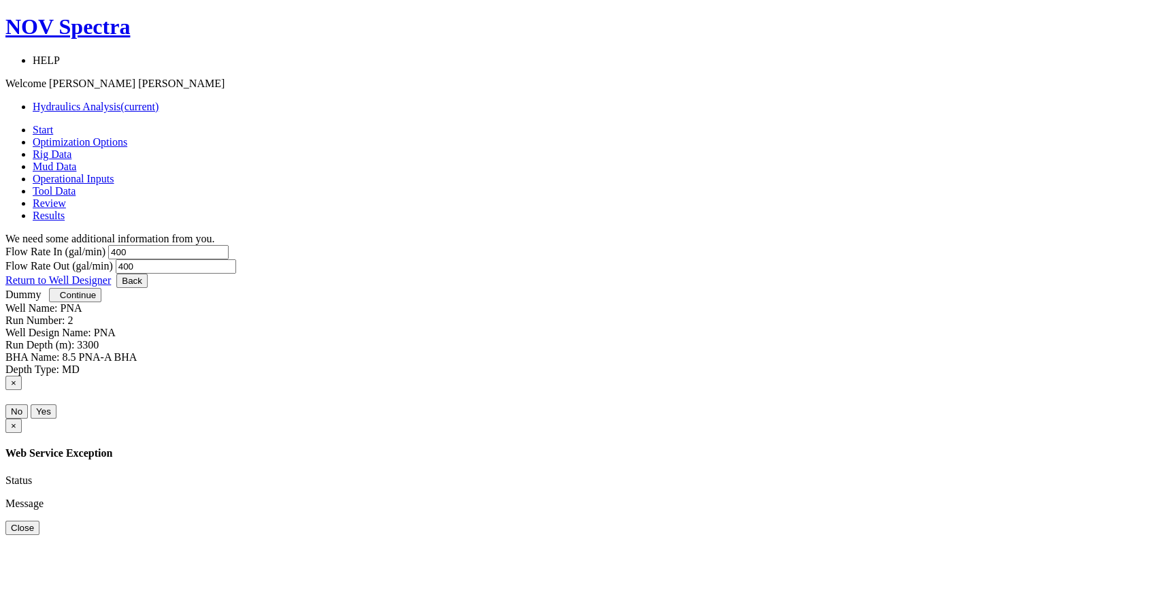
click at [71, 148] on span "Rig Data" at bounding box center [52, 154] width 39 height 12
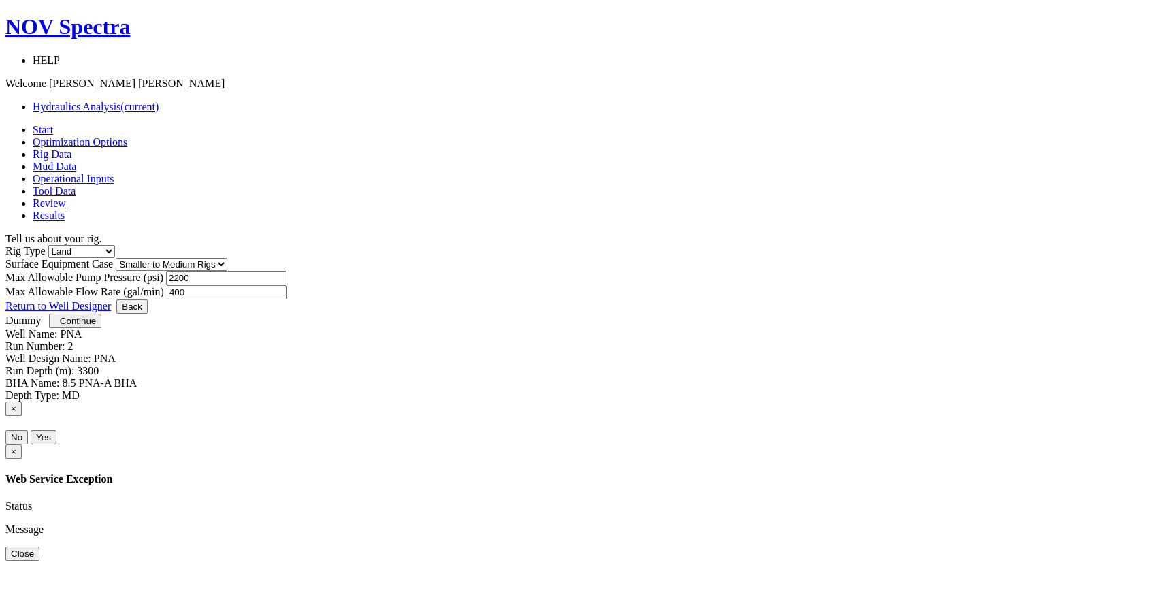
click at [114, 173] on span "Operational Inputs" at bounding box center [74, 179] width 82 height 12
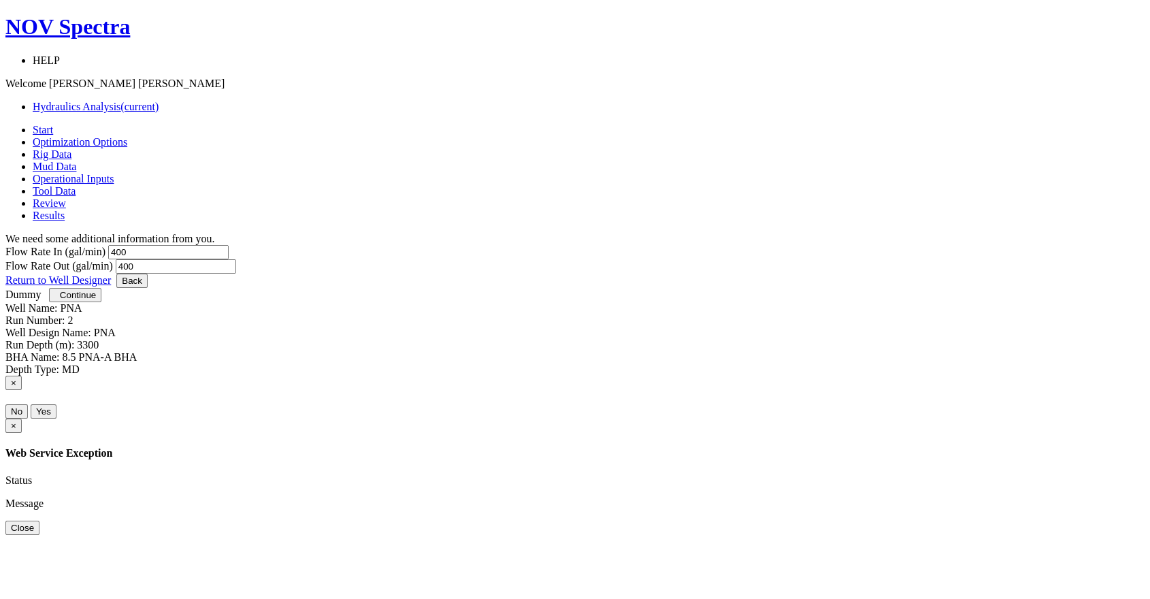
click at [76, 185] on span "Tool Data" at bounding box center [54, 191] width 43 height 12
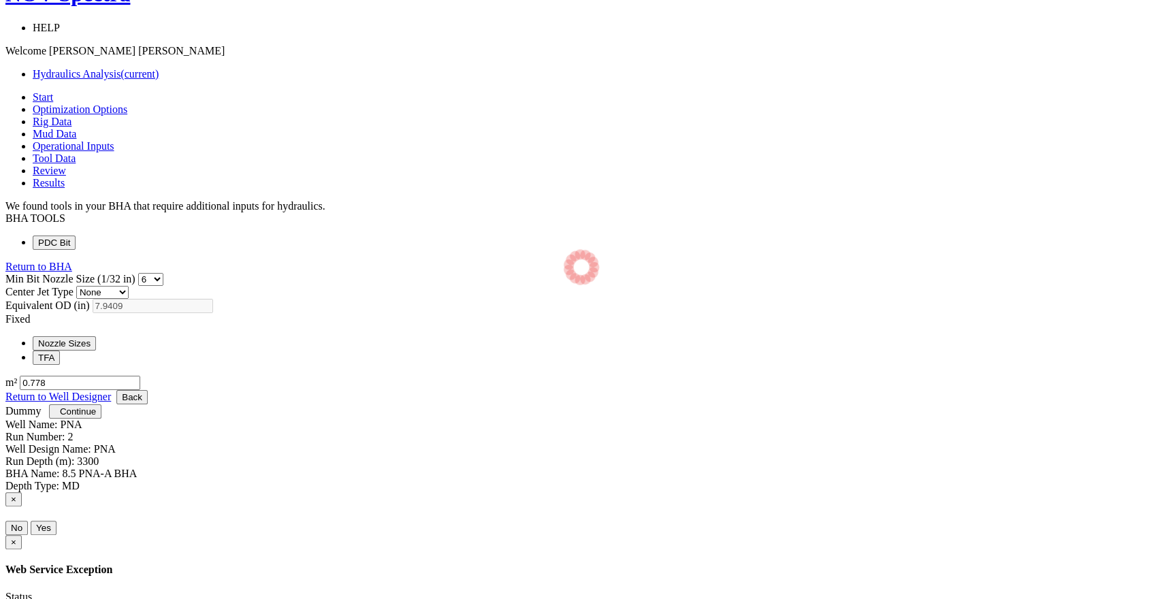
select select "6"
select select "3"
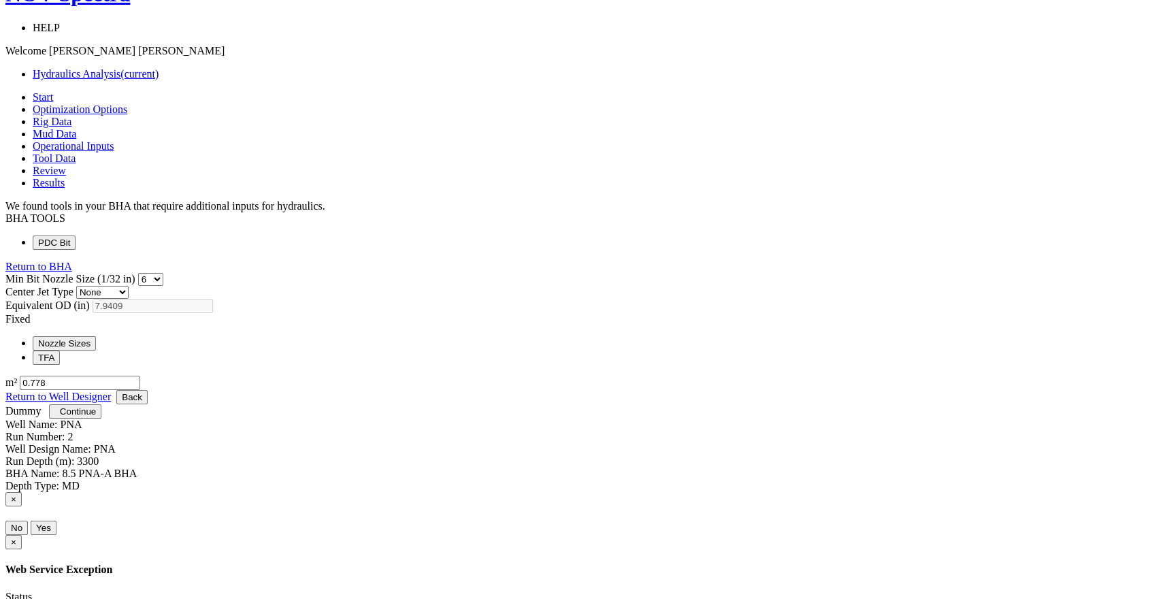
click at [66, 165] on span "Review" at bounding box center [49, 171] width 33 height 12
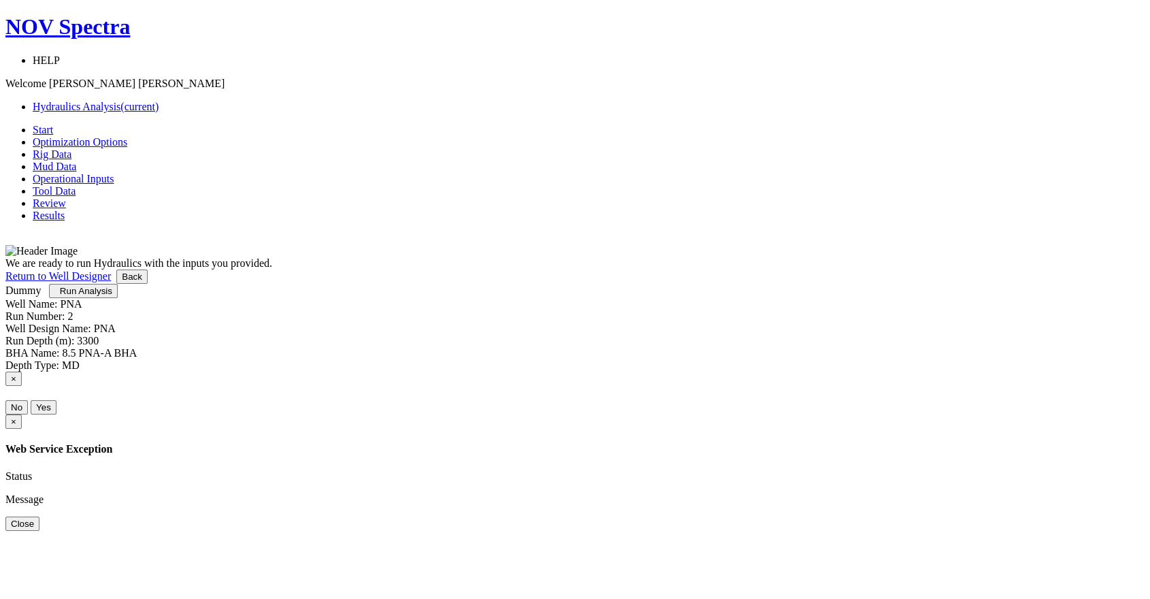
click at [112, 296] on span "Run Analysis" at bounding box center [86, 291] width 52 height 10
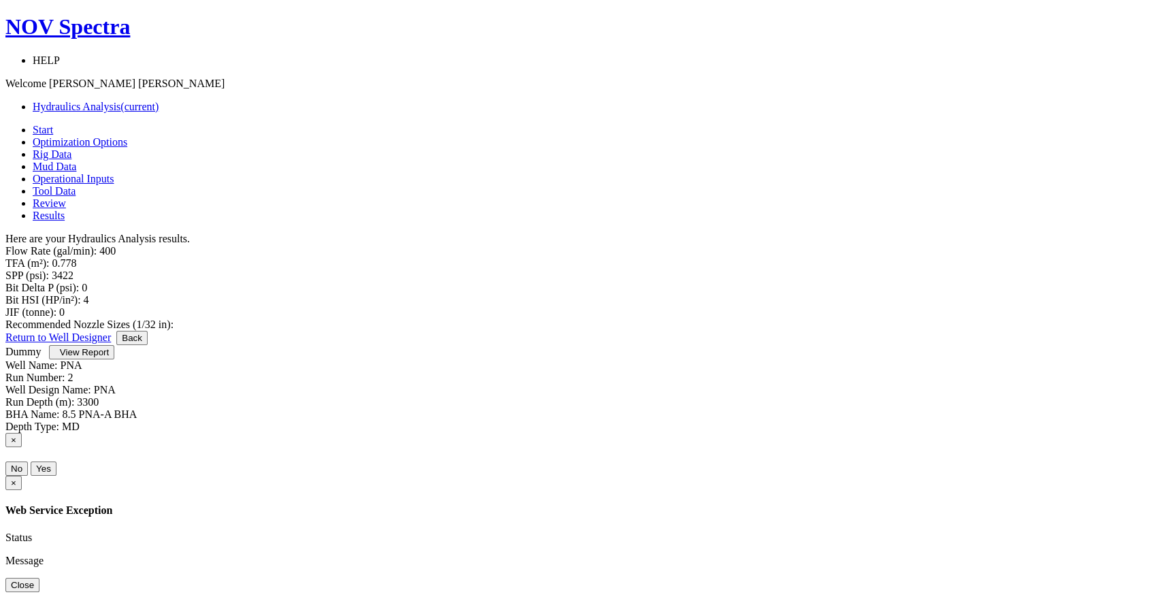
click at [109, 357] on span "View Report" at bounding box center [84, 352] width 49 height 10
drag, startPoint x: 1070, startPoint y: 116, endPoint x: 1069, endPoint y: 92, distance: 24.5
click at [1070, 116] on body "NOV Spectra HELP Short Tutorials Quick Start Guide Hydraulics Overview Webinar …" at bounding box center [574, 302] width 1139 height 577
click at [114, 359] on button "View Report" at bounding box center [81, 352] width 65 height 14
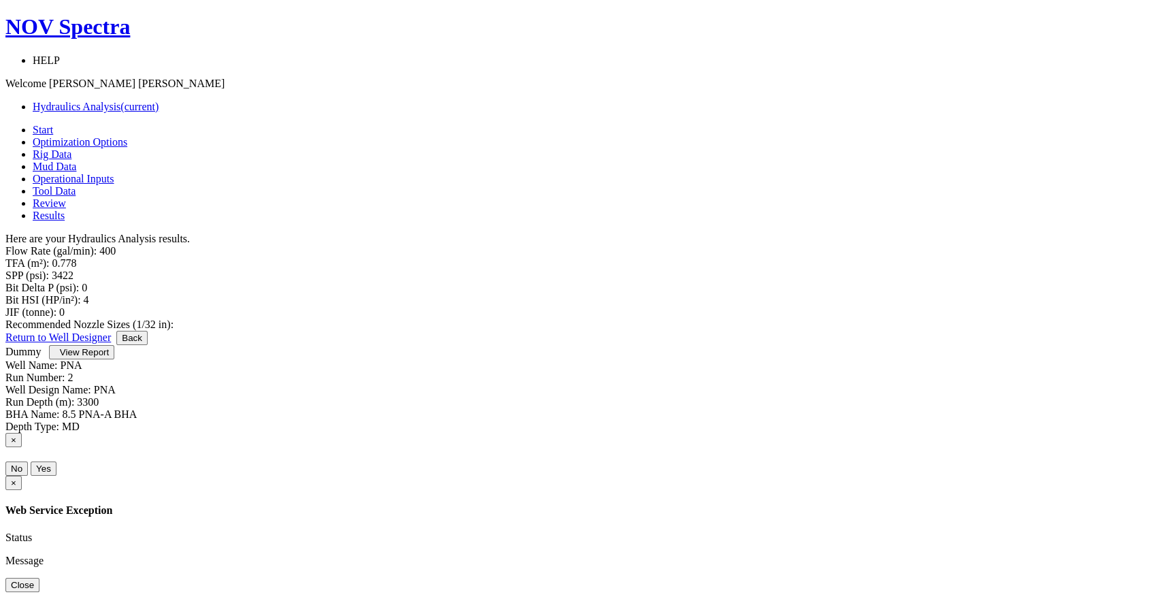
click at [109, 357] on span "View Report" at bounding box center [84, 352] width 49 height 10
click at [597, 331] on div "Let's get your Hydraulics Analysis done right. Here's what is coming up: You wi…" at bounding box center [574, 288] width 1139 height 86
click at [111, 343] on link "Return to Well Designer" at bounding box center [57, 337] width 105 height 12
